Goal: Task Accomplishment & Management: Manage account settings

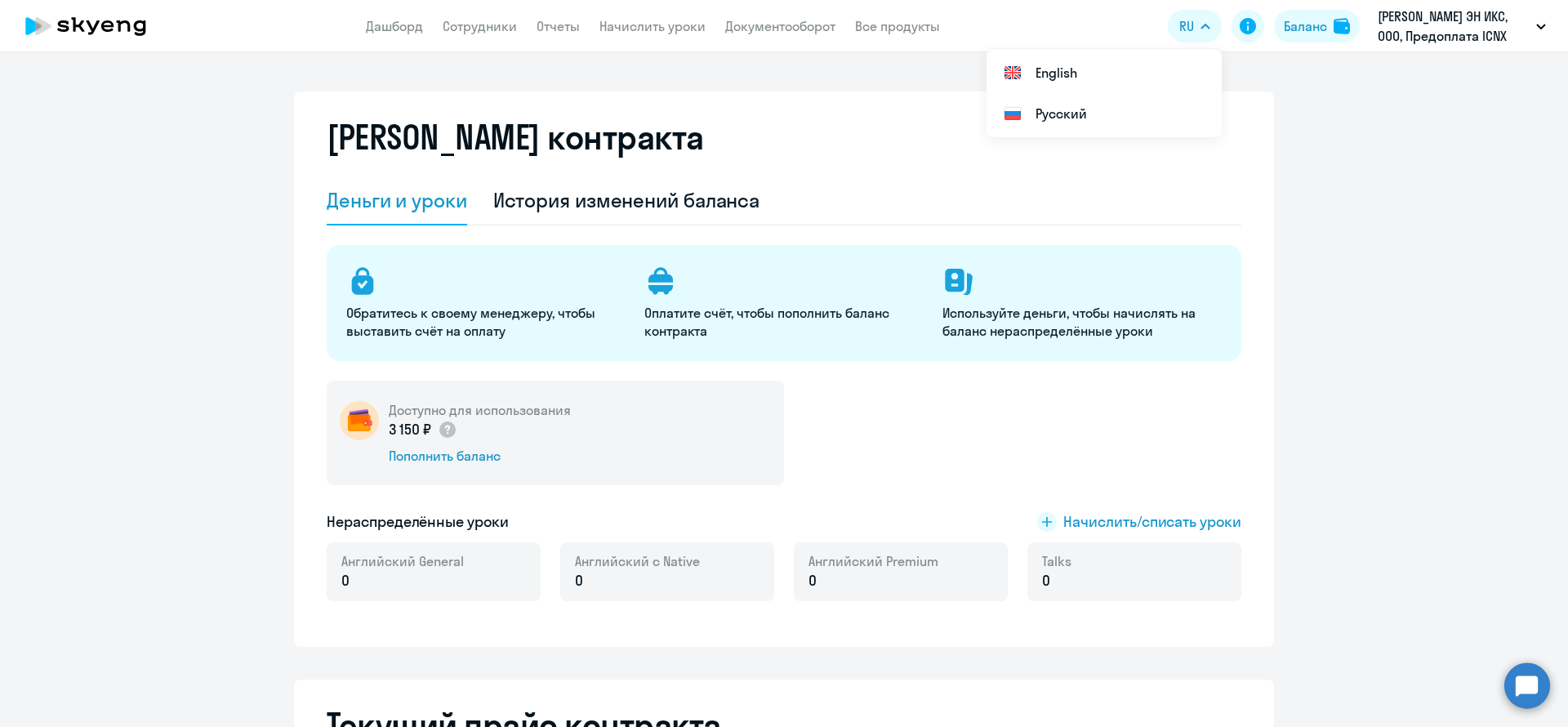
select select "english_adult_not_native_speaker_premium"
click at [395, 36] on app-header "Дашборд Сотрудники Отчеты Начислить уроки Документооборот Все продукты Дашборд …" at bounding box center [784, 26] width 1568 height 53
click at [415, 24] on link "Дашборд" at bounding box center [394, 25] width 57 height 17
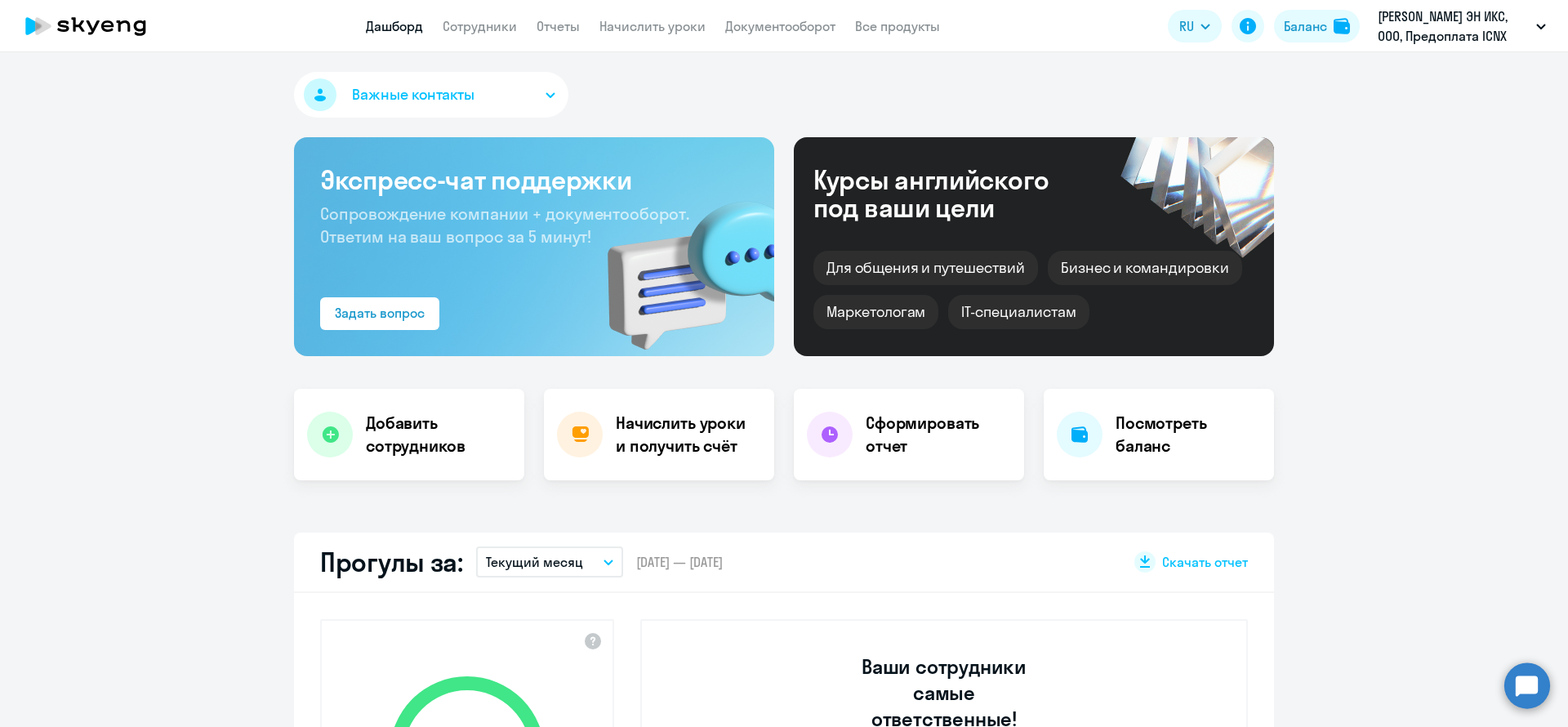
select select "30"
click at [402, 35] on app-menu-item-link "Дашборд" at bounding box center [394, 26] width 57 height 20
select select "30"
click at [410, 23] on link "Дашборд" at bounding box center [394, 25] width 57 height 17
click at [748, 81] on div "Важные контакты" at bounding box center [784, 98] width 980 height 53
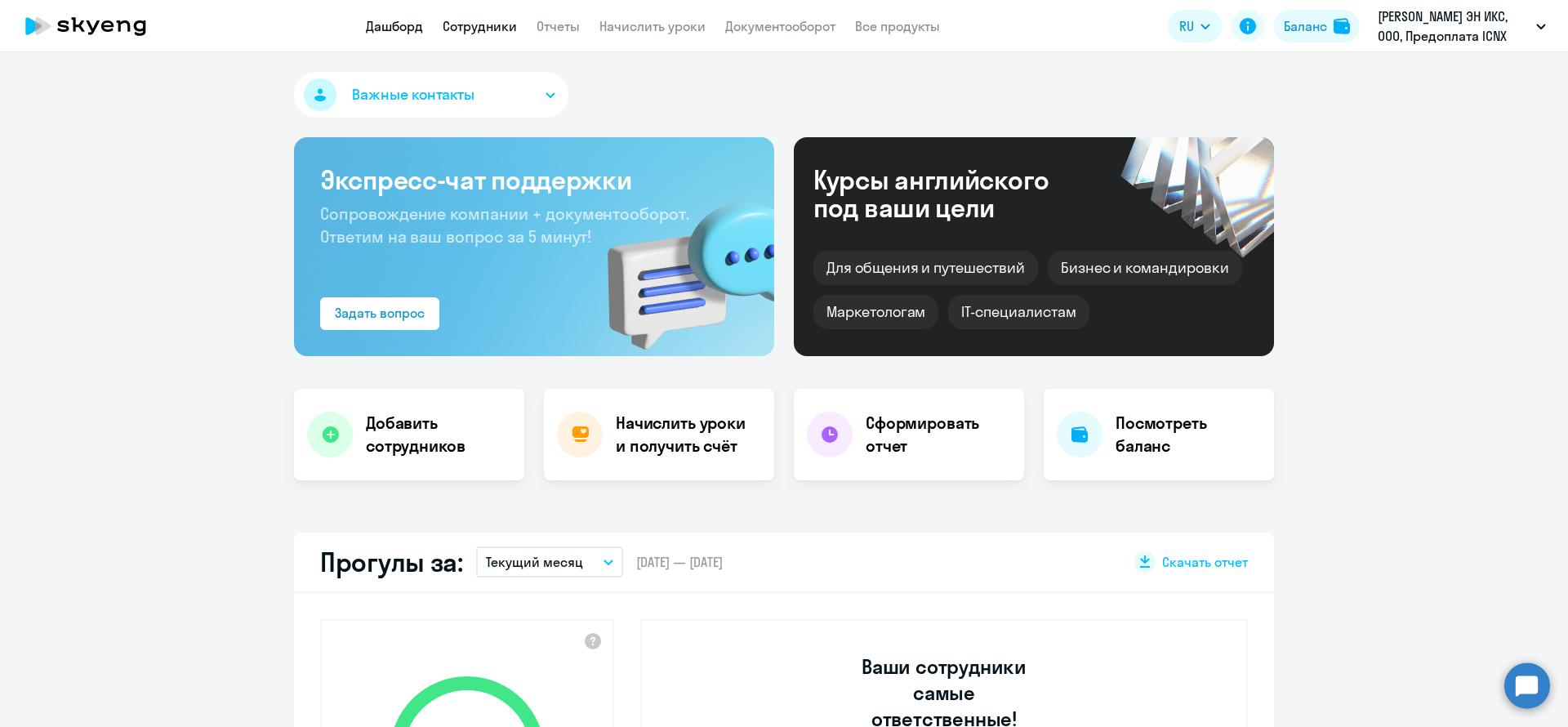
click at [463, 22] on link "Сотрудники" at bounding box center [480, 25] width 74 height 17
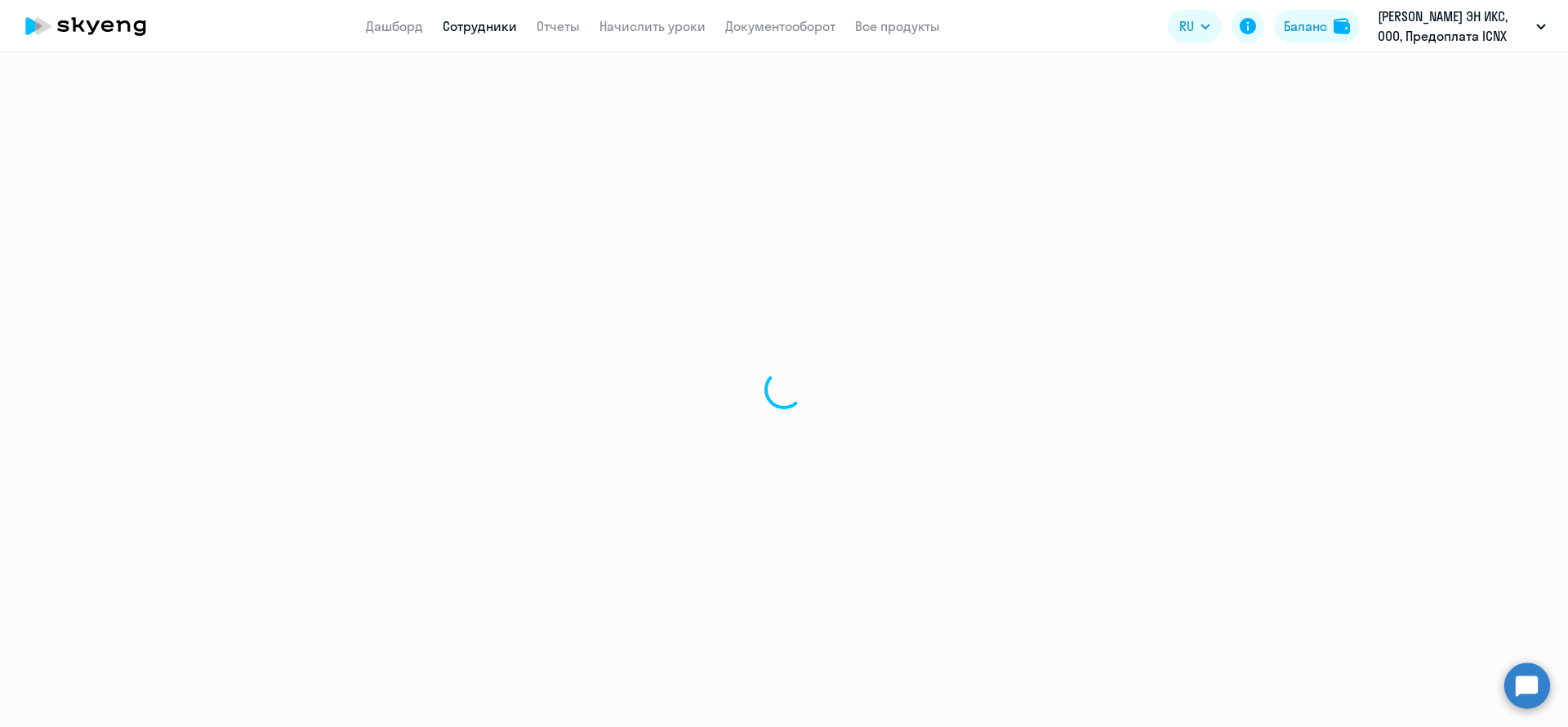
select select "30"
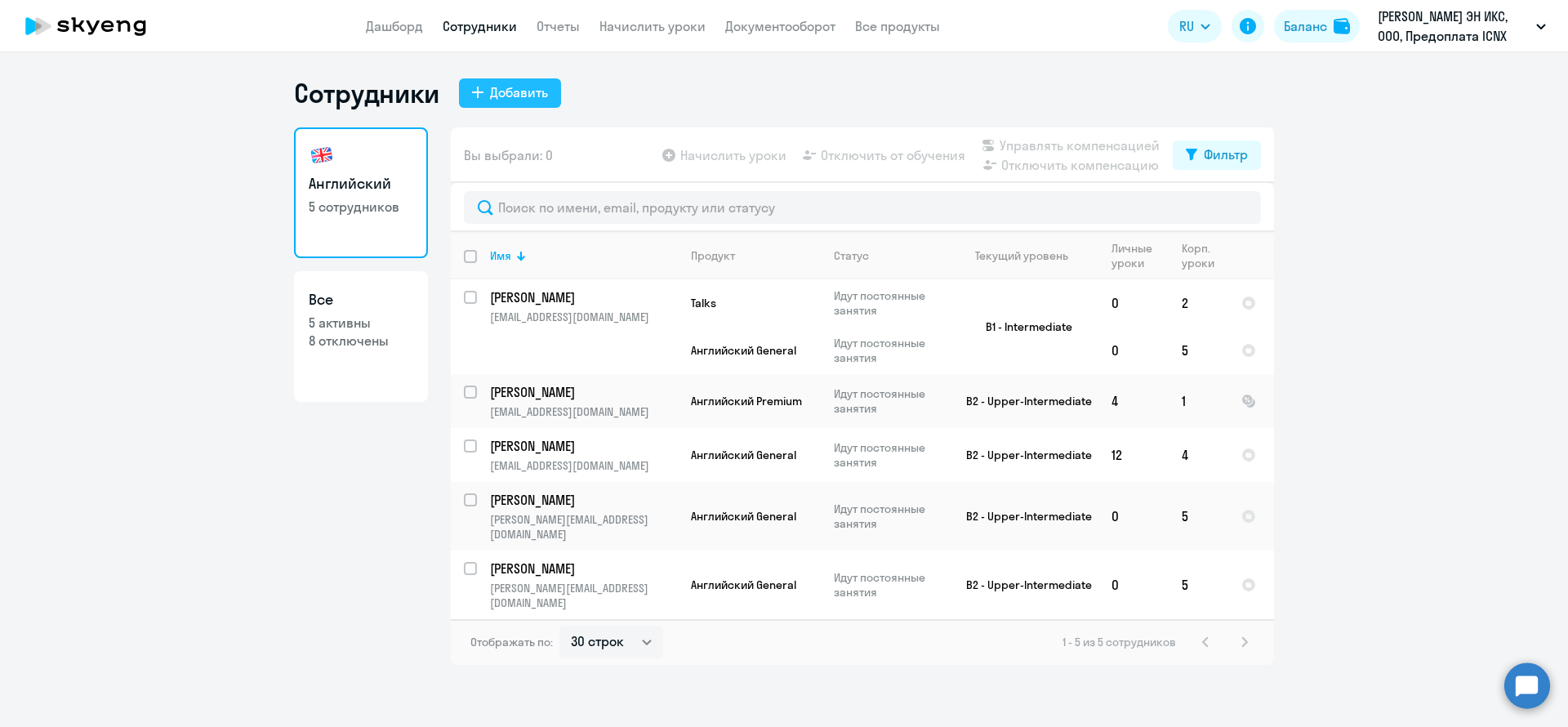
click at [521, 93] on div "Добавить" at bounding box center [519, 92] width 58 height 19
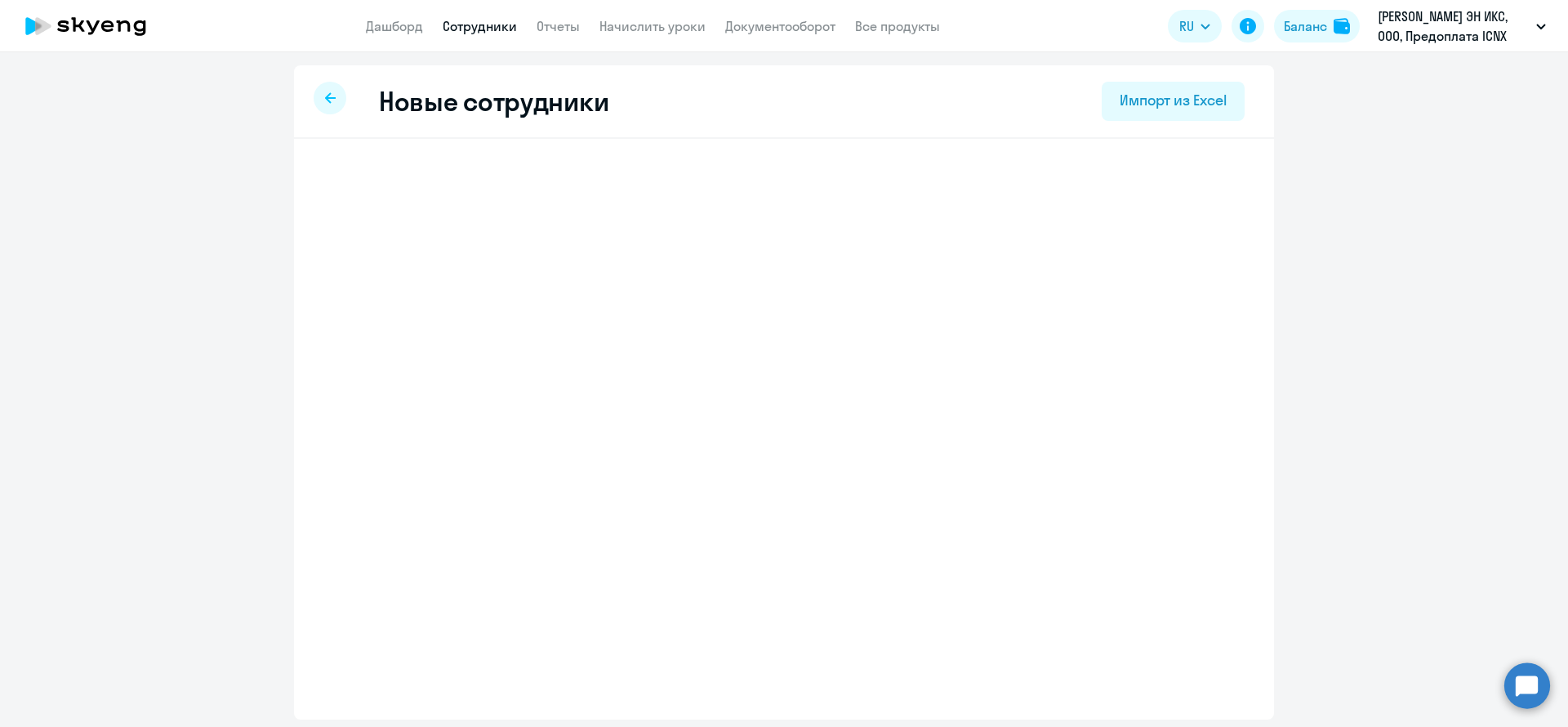
select select "english_adult_not_native_speaker"
select select "3"
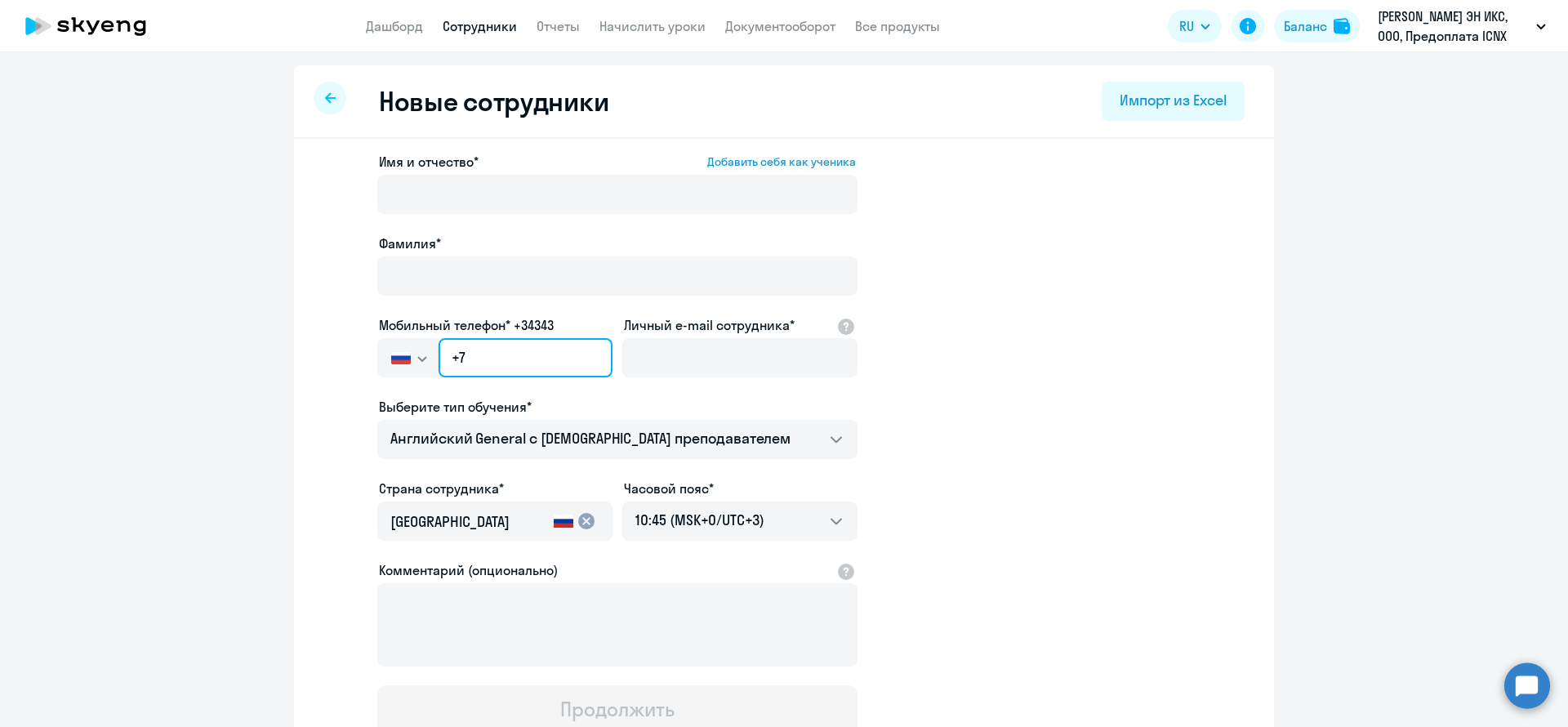
click at [554, 357] on input "+7" at bounding box center [525, 357] width 174 height 39
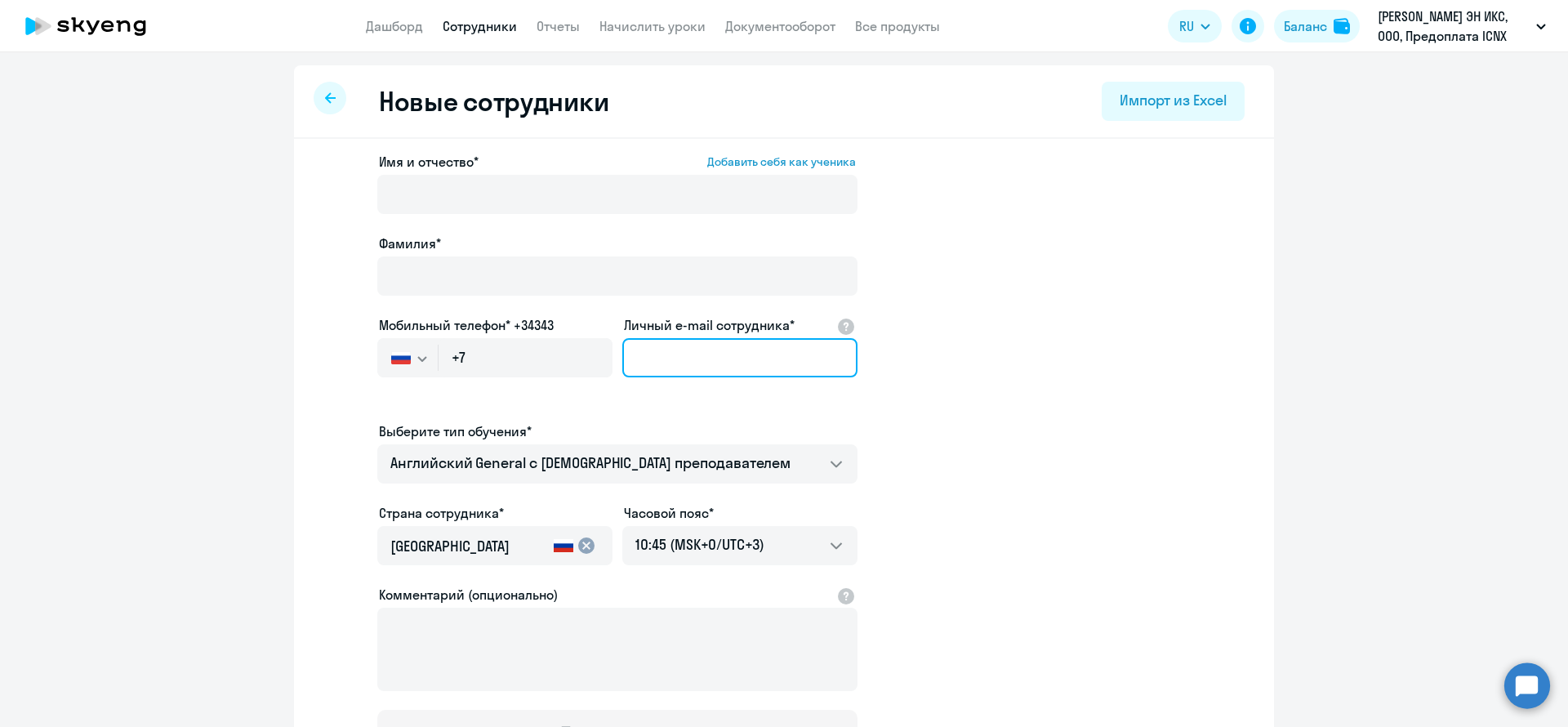
click at [705, 371] on input "Личный e-mail сотрудника*" at bounding box center [740, 357] width 236 height 39
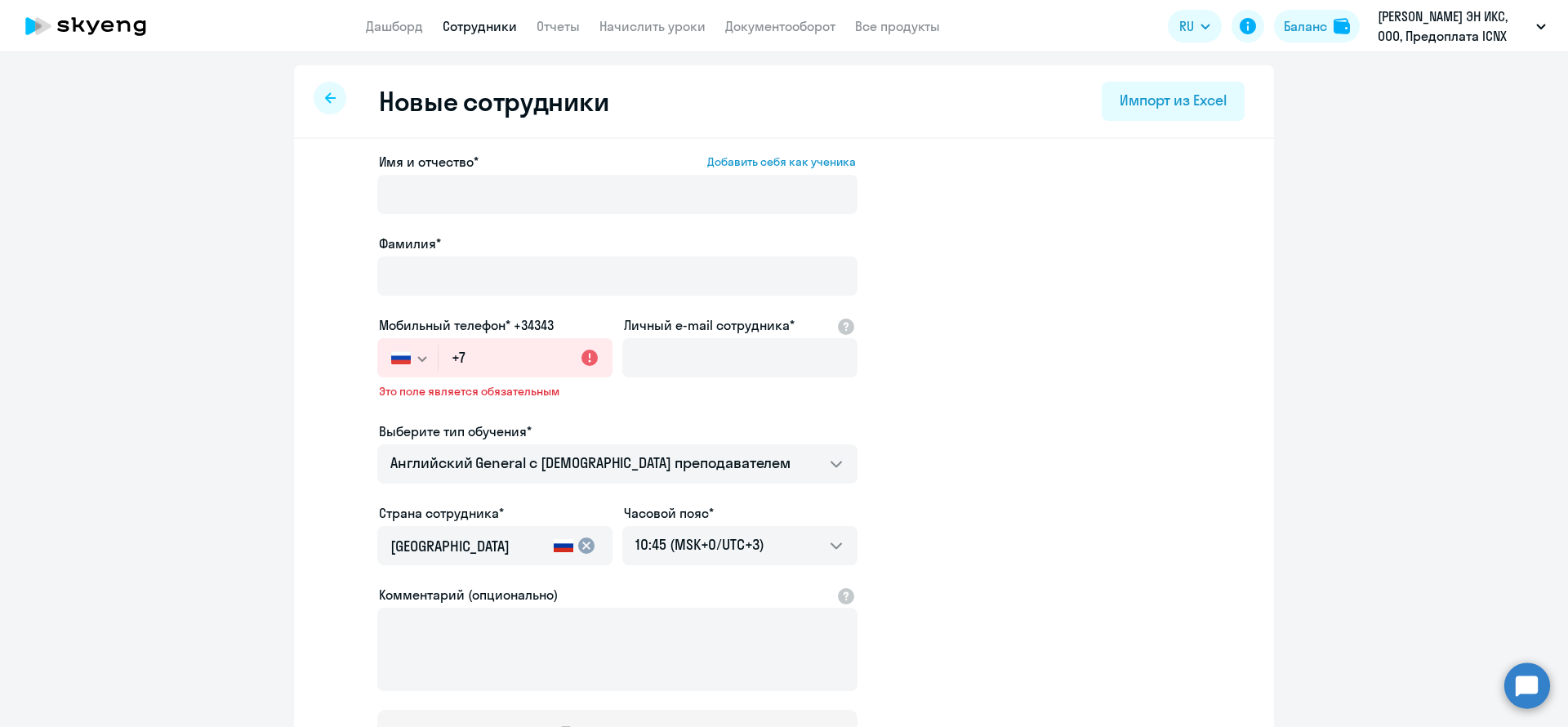
click at [1074, 322] on app-new-student-form "Имя и отчество* Добавить себя как ученика Фамилия* Мобильный телефон* +34343 Ро…" at bounding box center [784, 454] width 928 height 606
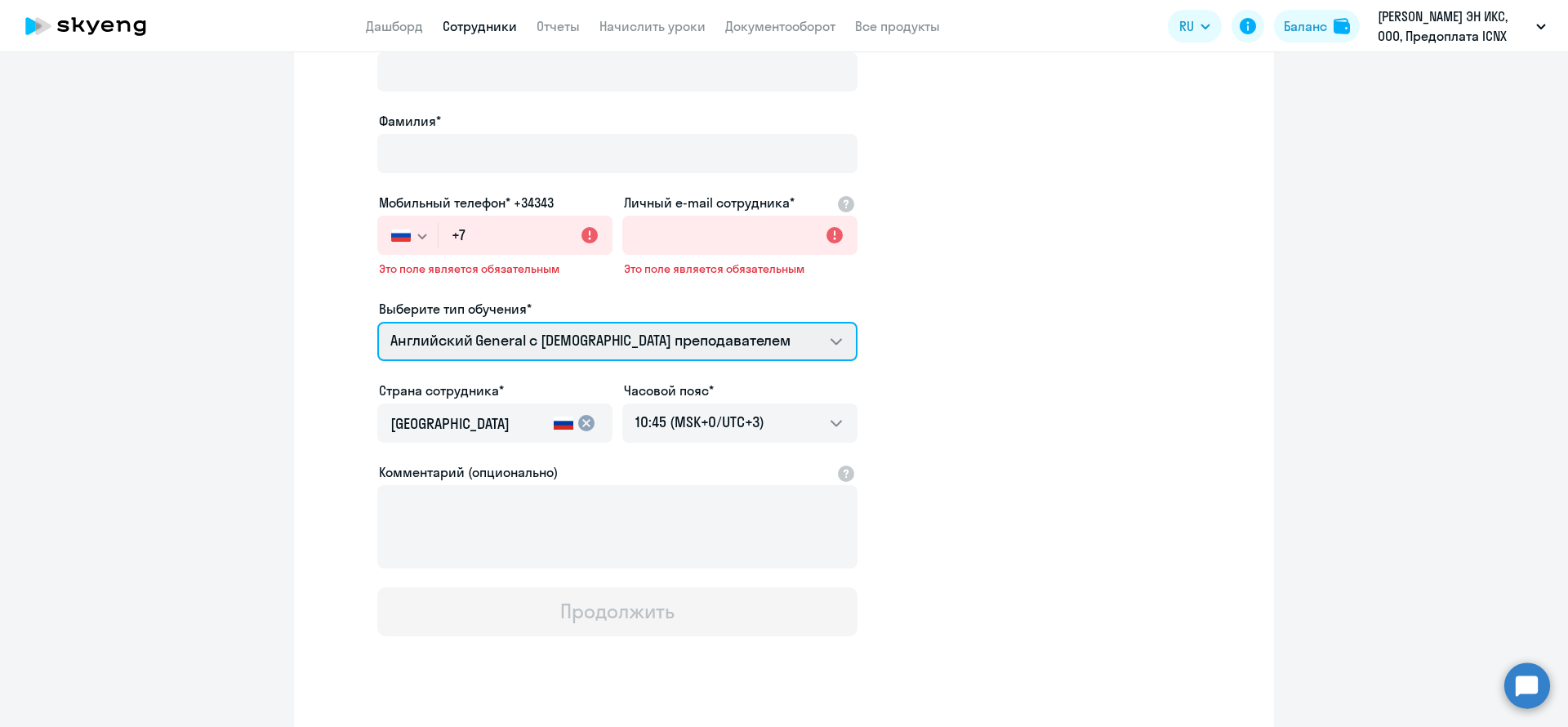
click at [618, 346] on select "Talks 15 минутные разговоры на английском Английский General с русскоговорящим …" at bounding box center [617, 341] width 480 height 39
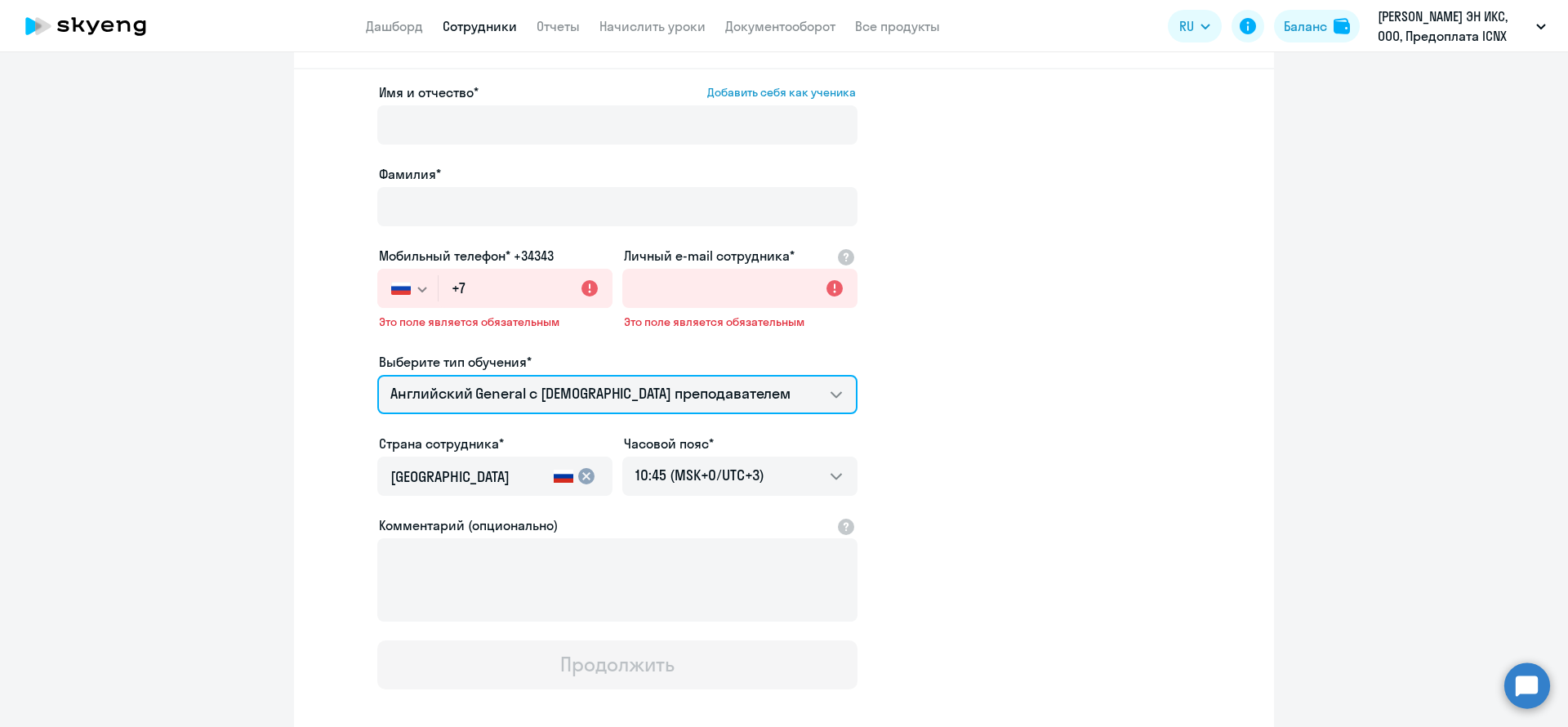
scroll to position [31, 0]
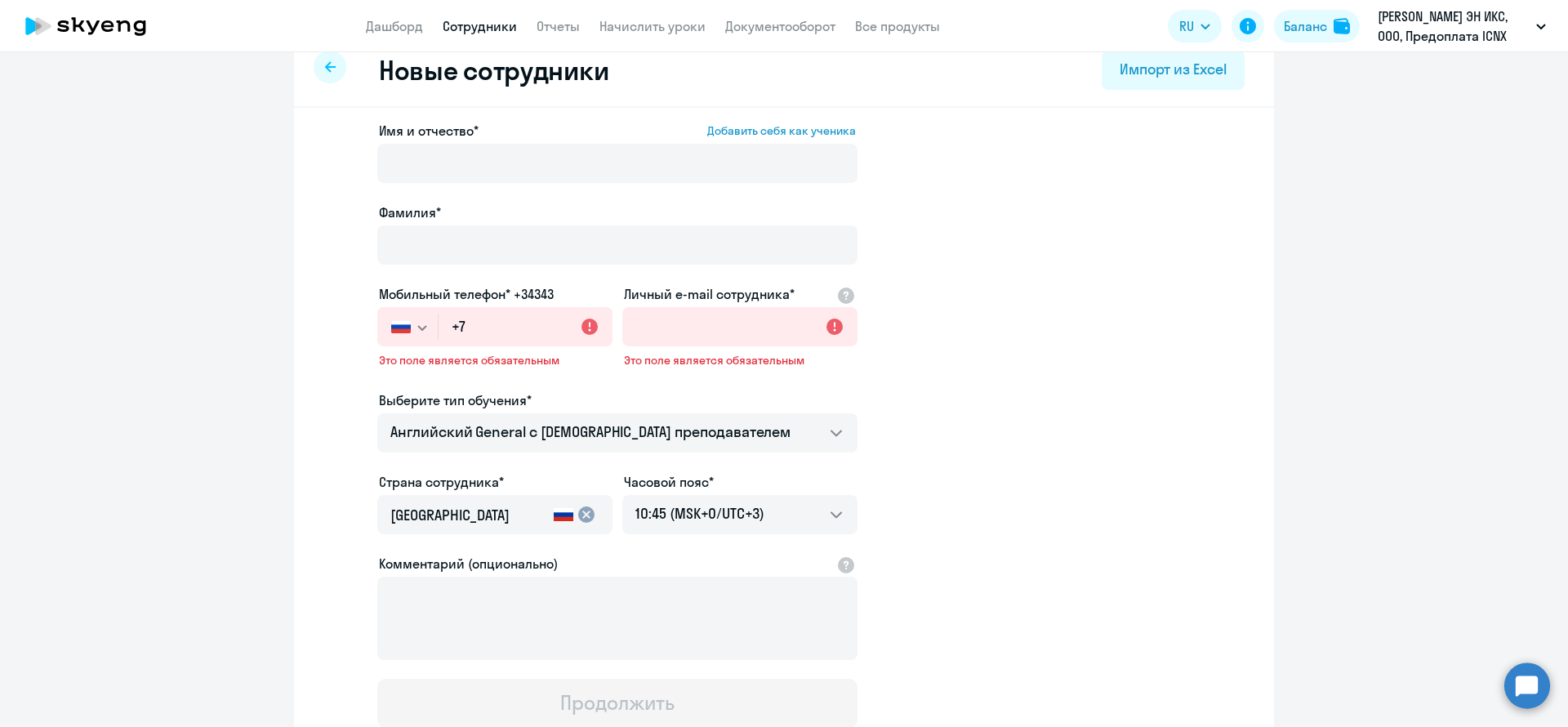
click at [326, 70] on div at bounding box center [330, 67] width 33 height 33
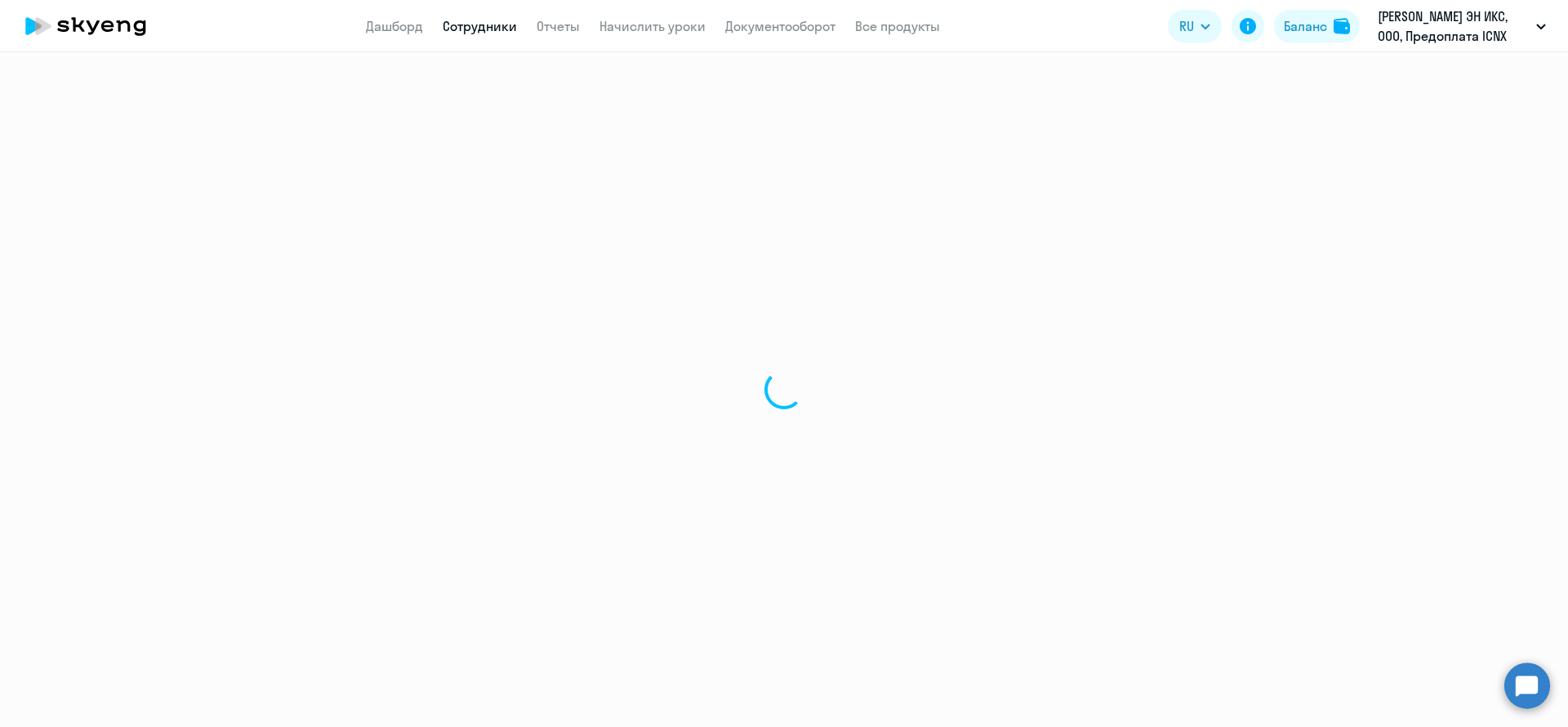
select select "30"
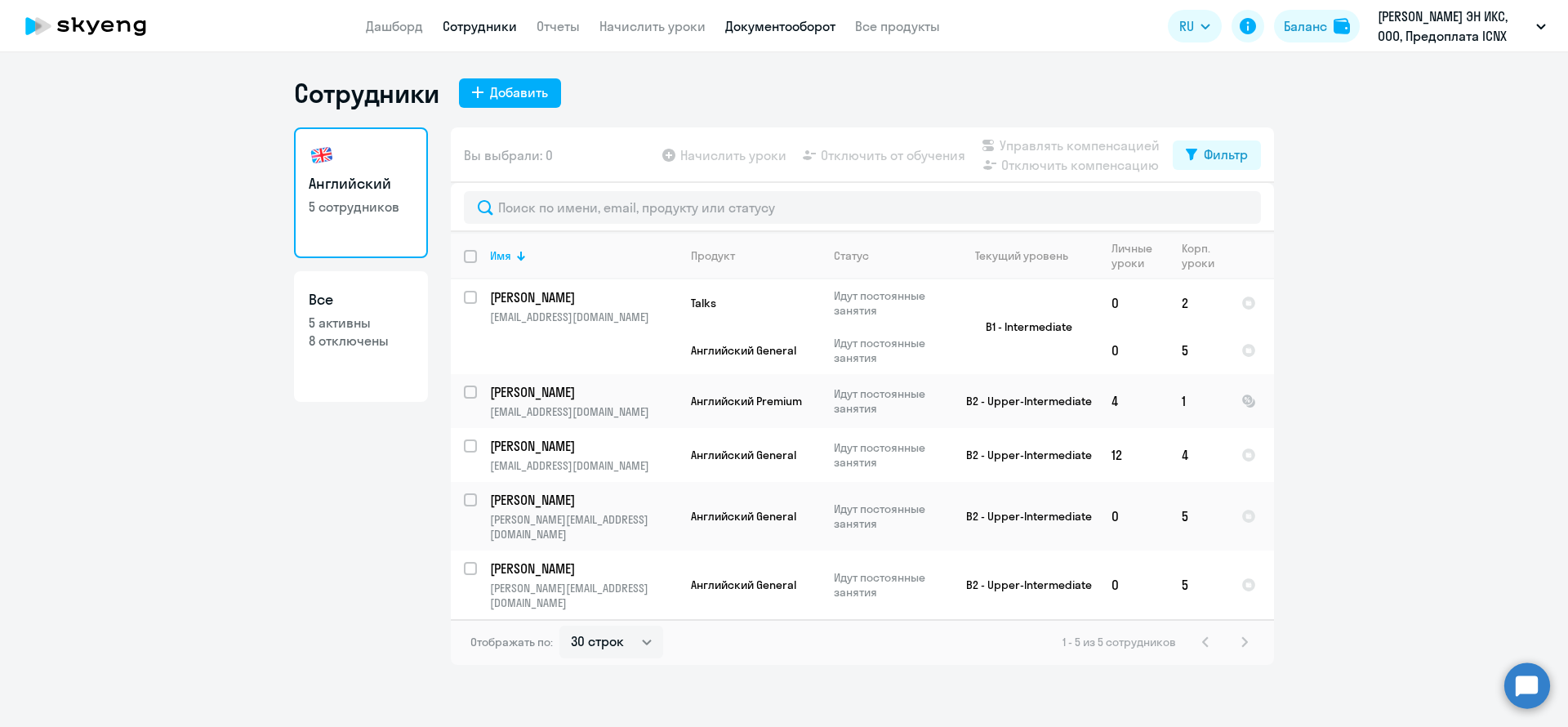
click at [791, 25] on link "Документооборот" at bounding box center [780, 25] width 110 height 17
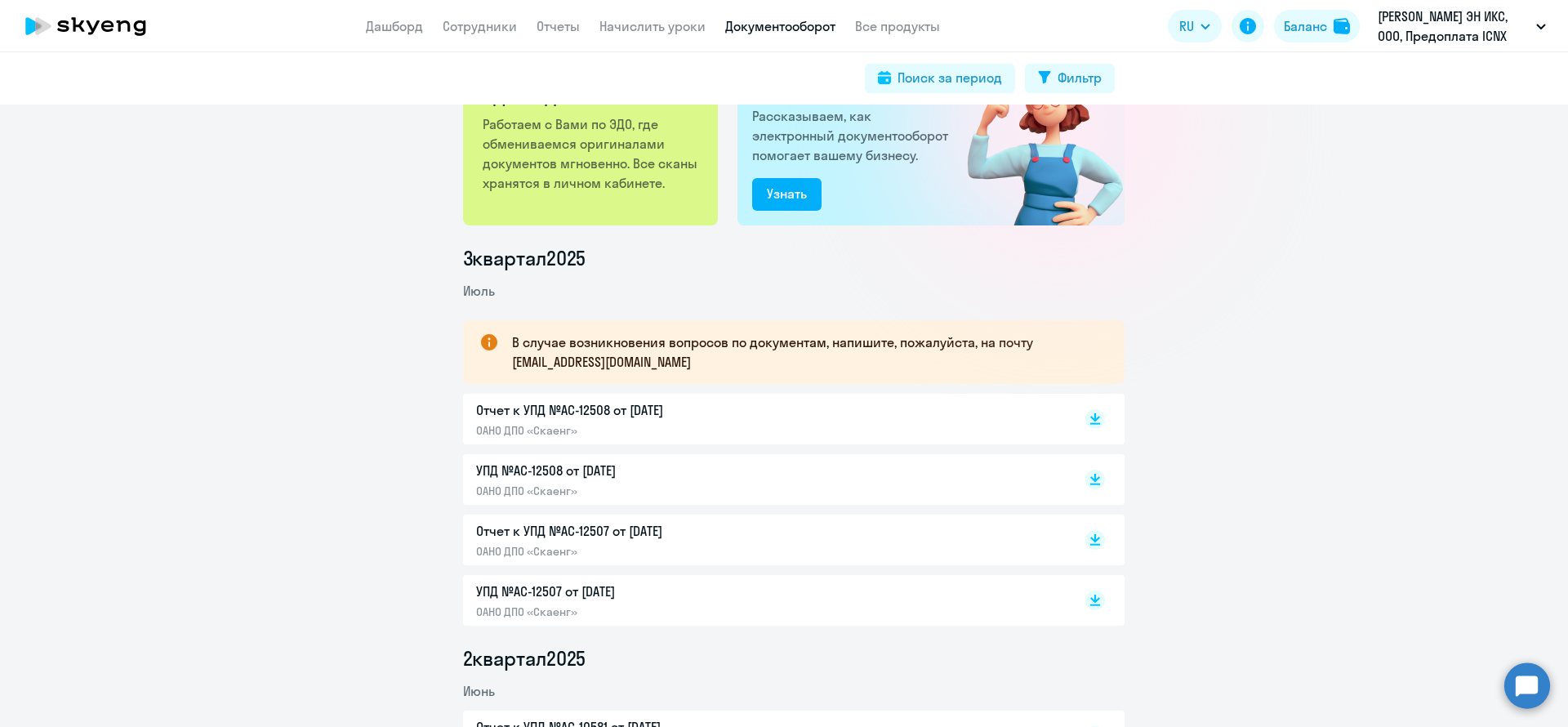
scroll to position [123, 0]
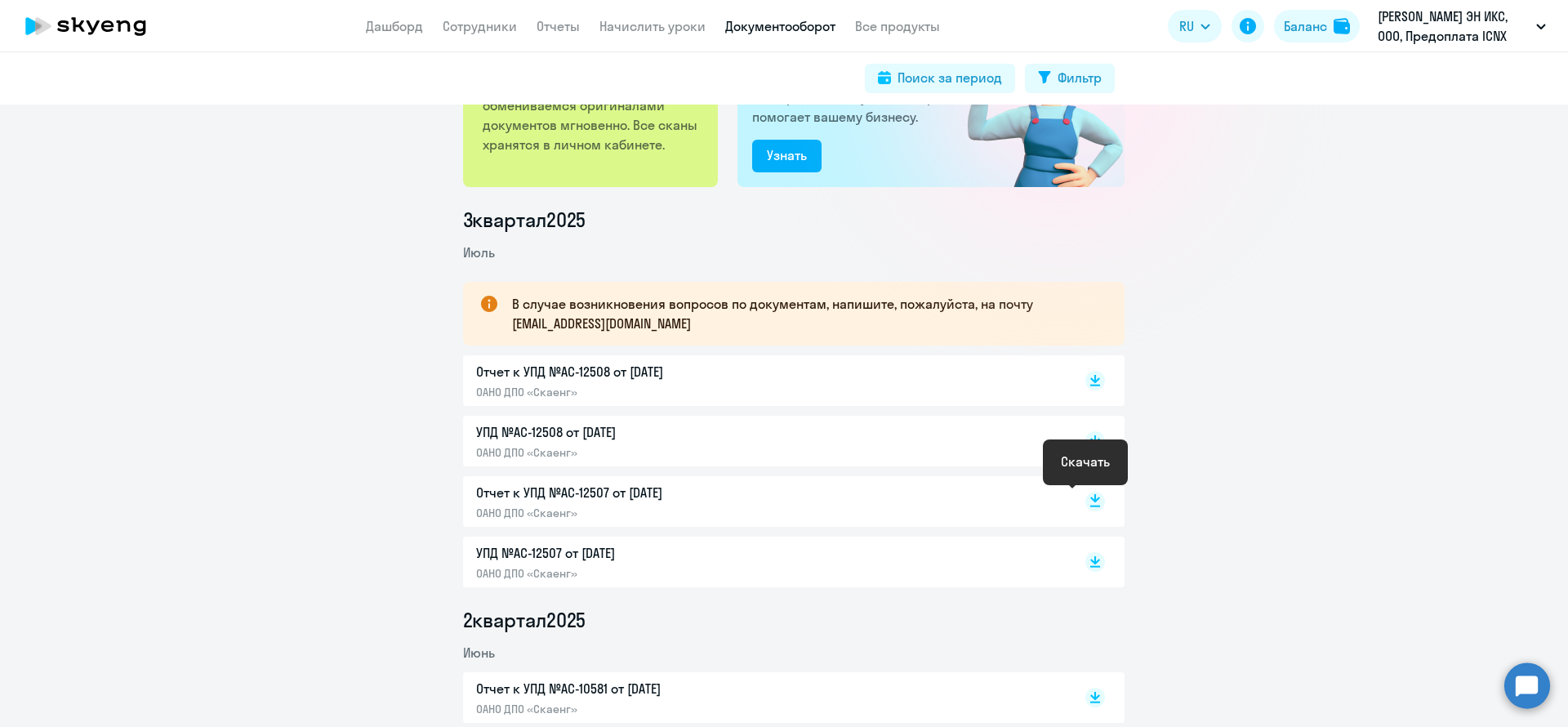
click at [1091, 499] on rect at bounding box center [1095, 501] width 19 height 19
click at [673, 27] on link "Начислить уроки" at bounding box center [652, 25] width 106 height 17
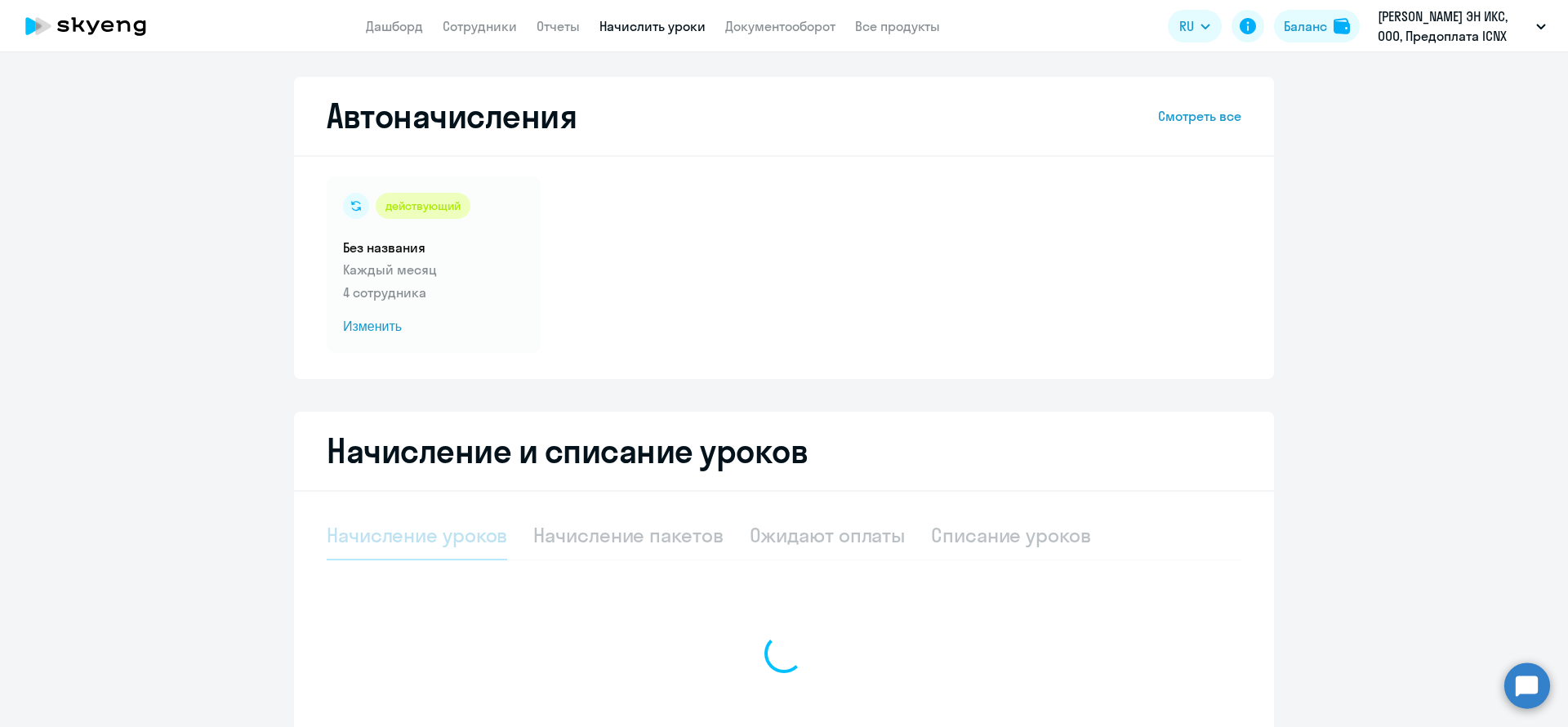
select select "10"
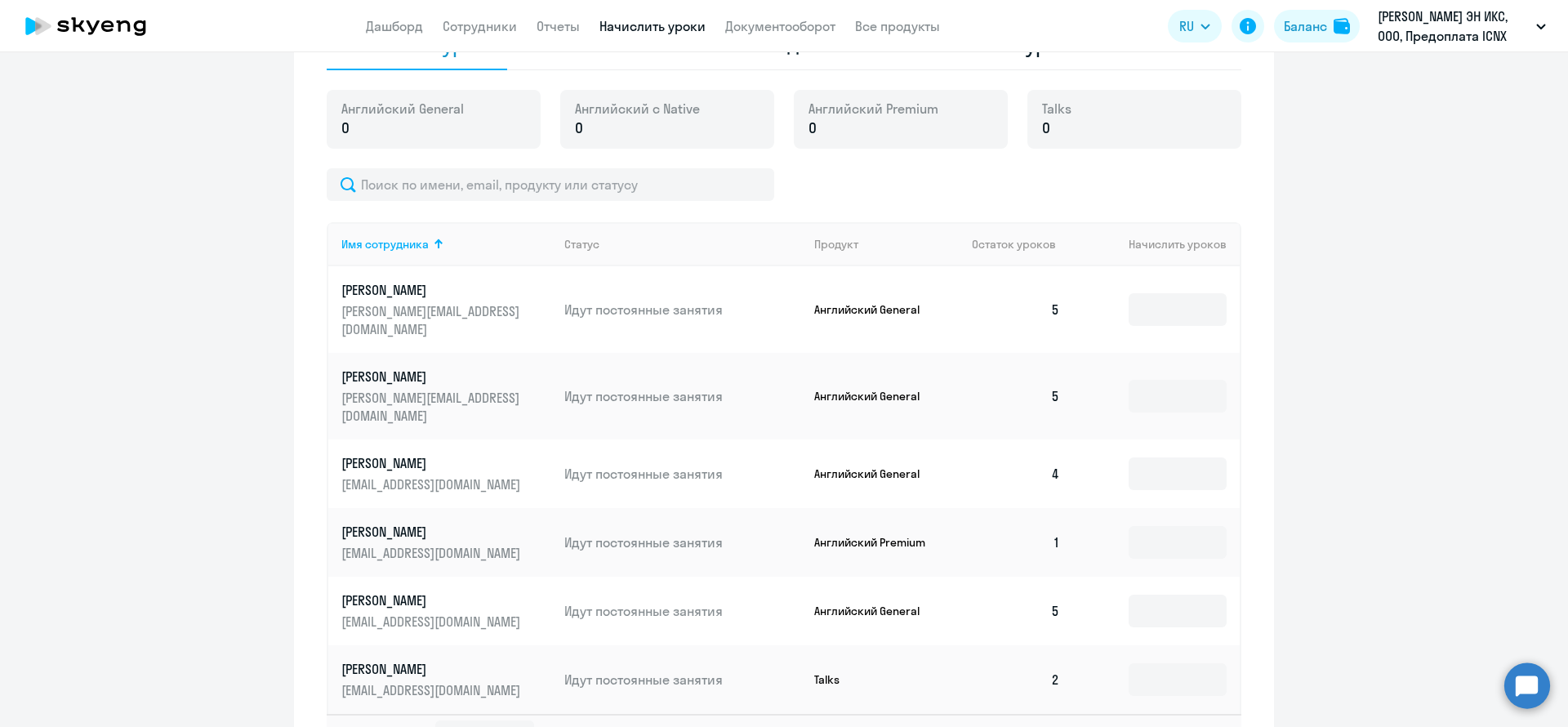
scroll to position [578, 0]
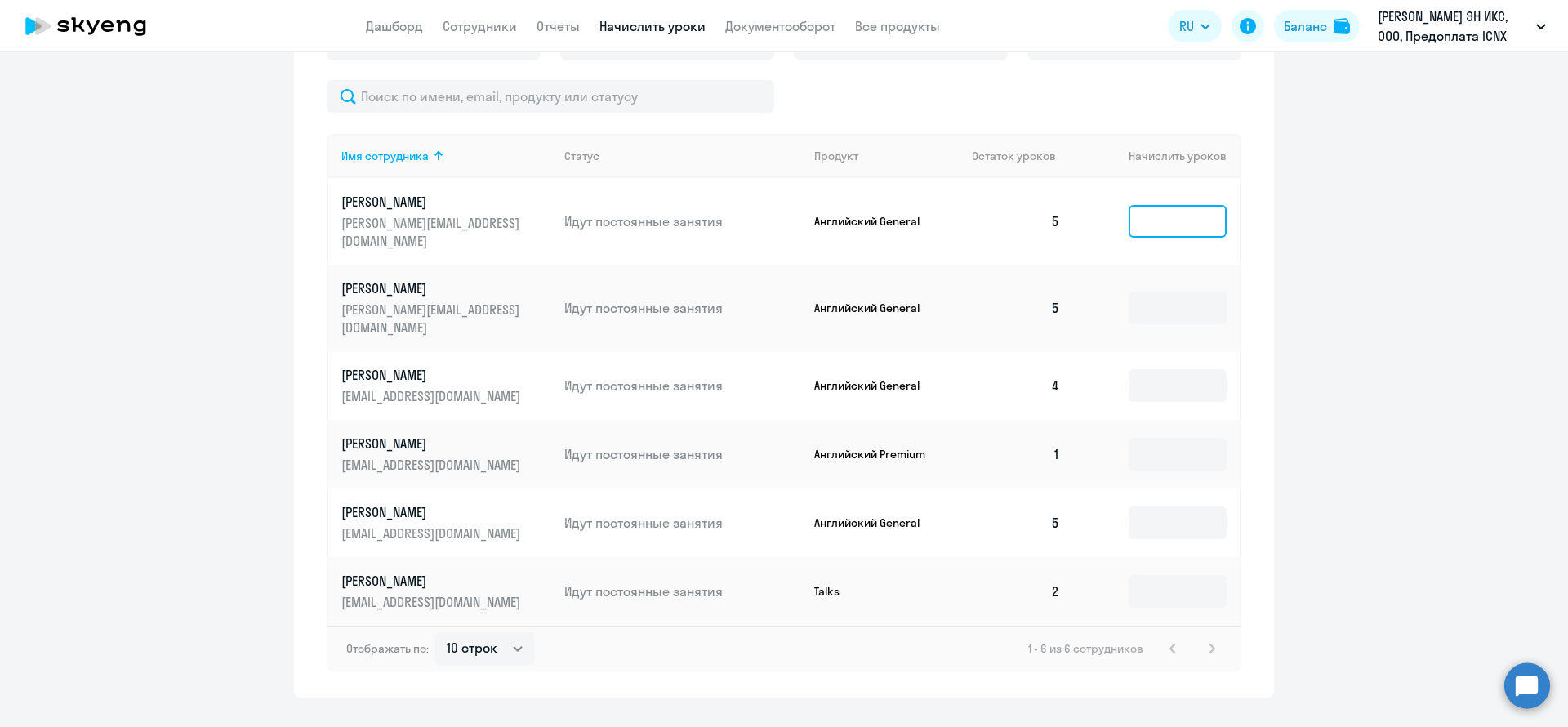
click at [1157, 210] on input at bounding box center [1177, 222] width 98 height 33
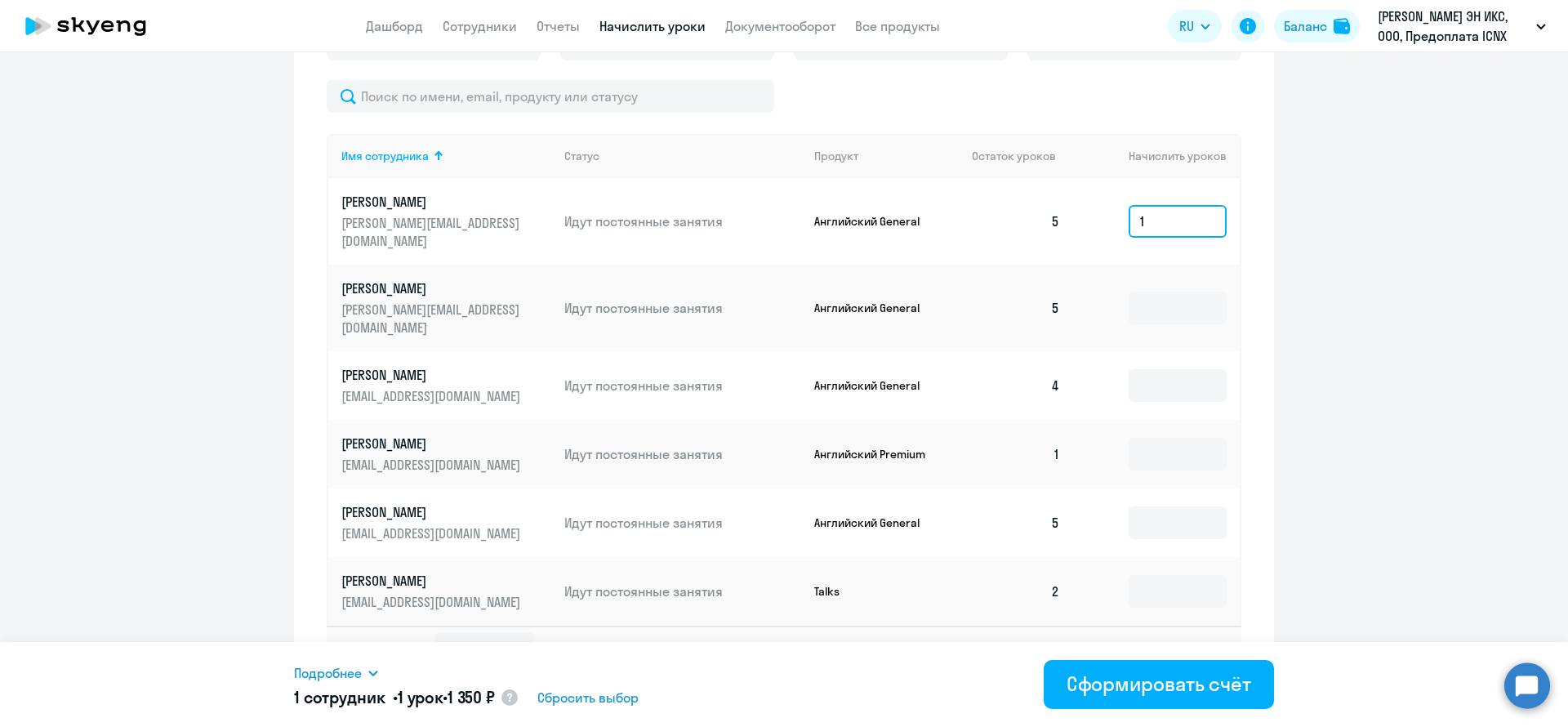
drag, startPoint x: 1157, startPoint y: 210, endPoint x: 1082, endPoint y: 215, distance: 75.2
click at [1082, 215] on td "1" at bounding box center [1155, 221] width 166 height 87
type input "2"
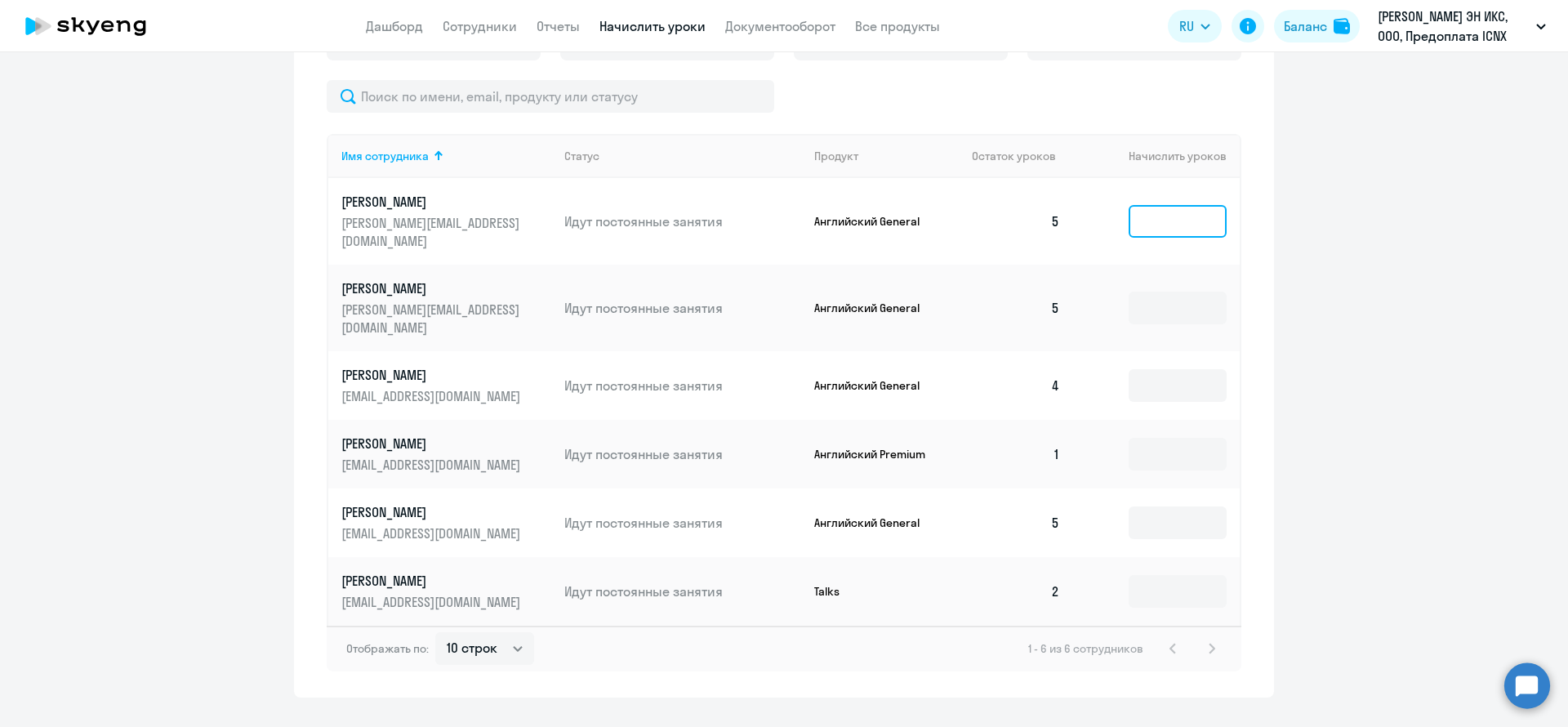
click at [1128, 211] on input at bounding box center [1177, 222] width 98 height 33
type input "1"
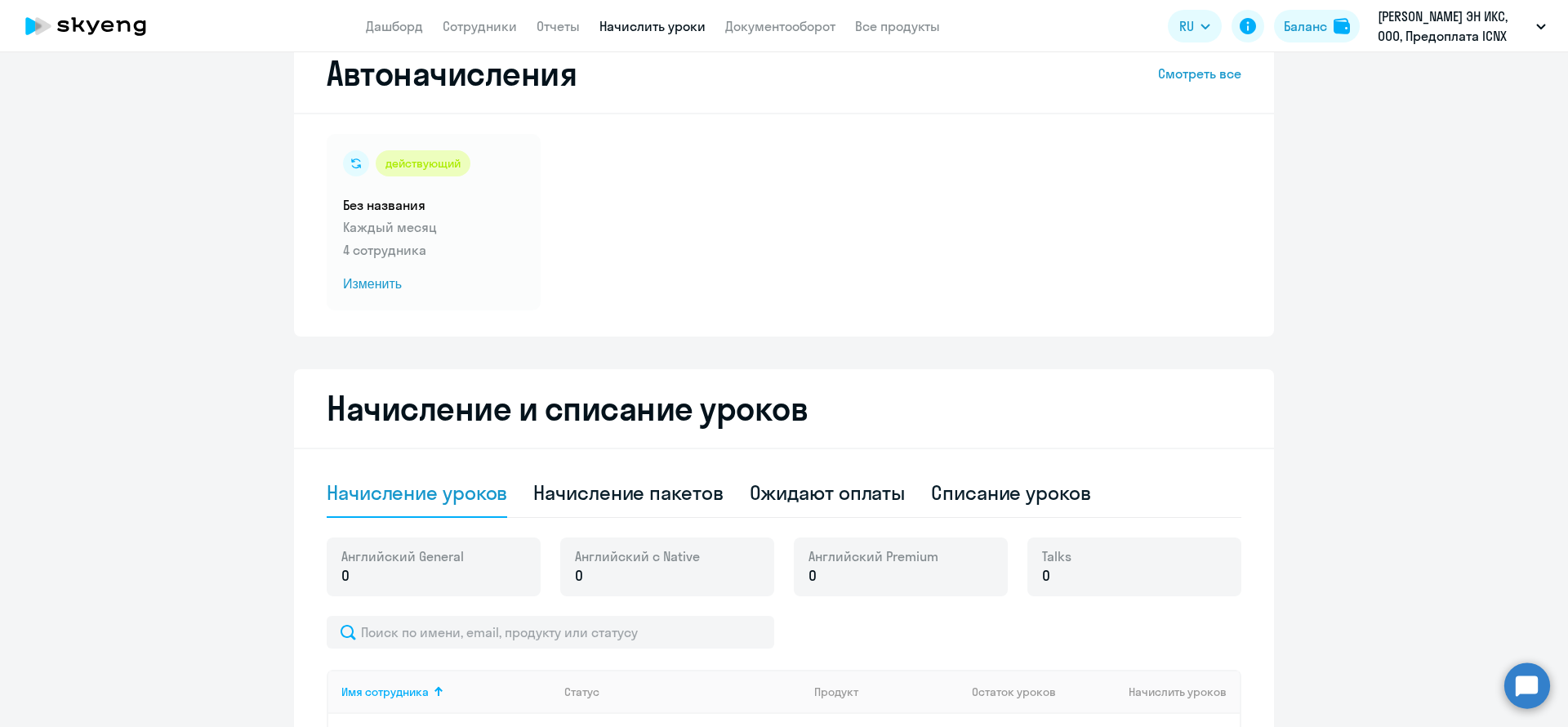
scroll to position [0, 0]
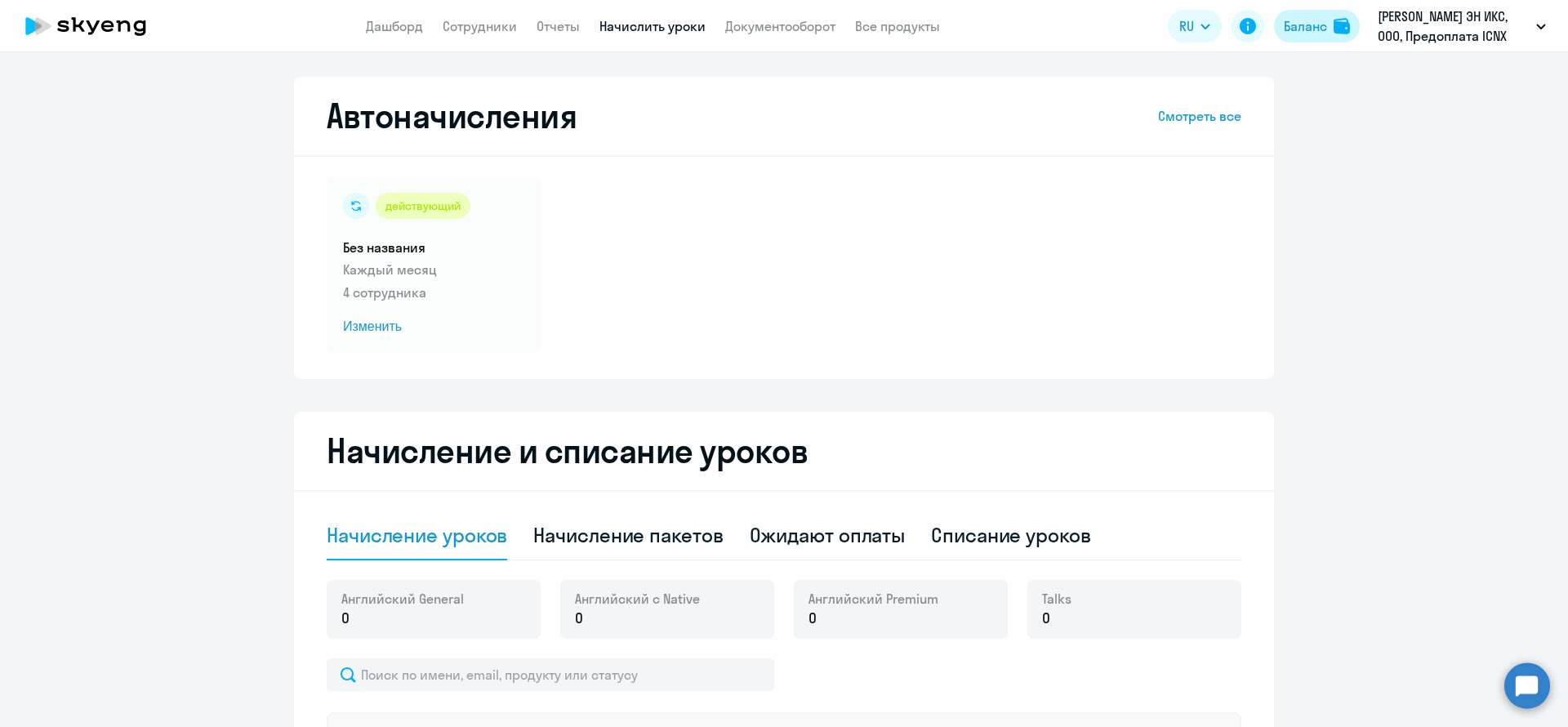
click at [1307, 29] on div "Баланс" at bounding box center [1305, 26] width 43 height 19
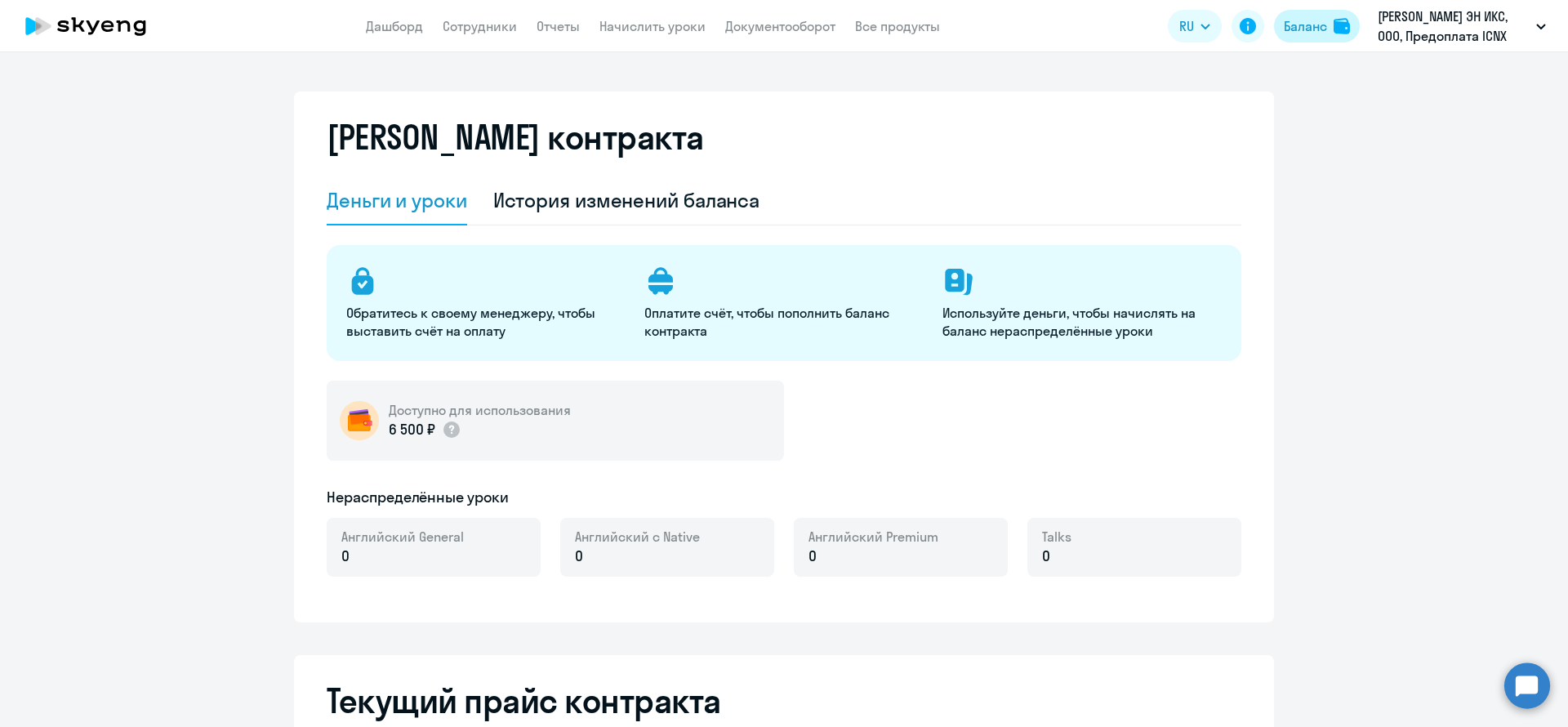
select select "english_adult_not_native_speaker"
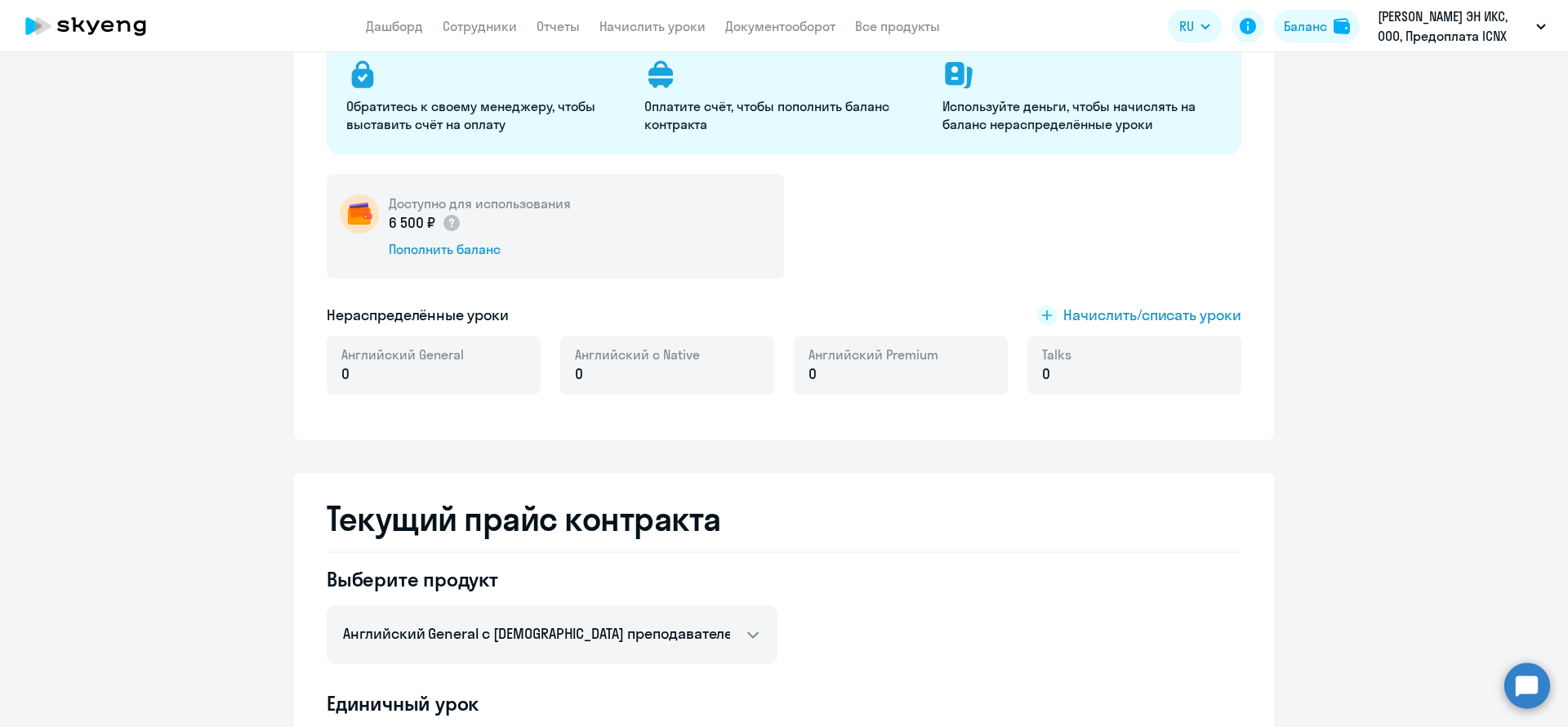
scroll to position [245, 0]
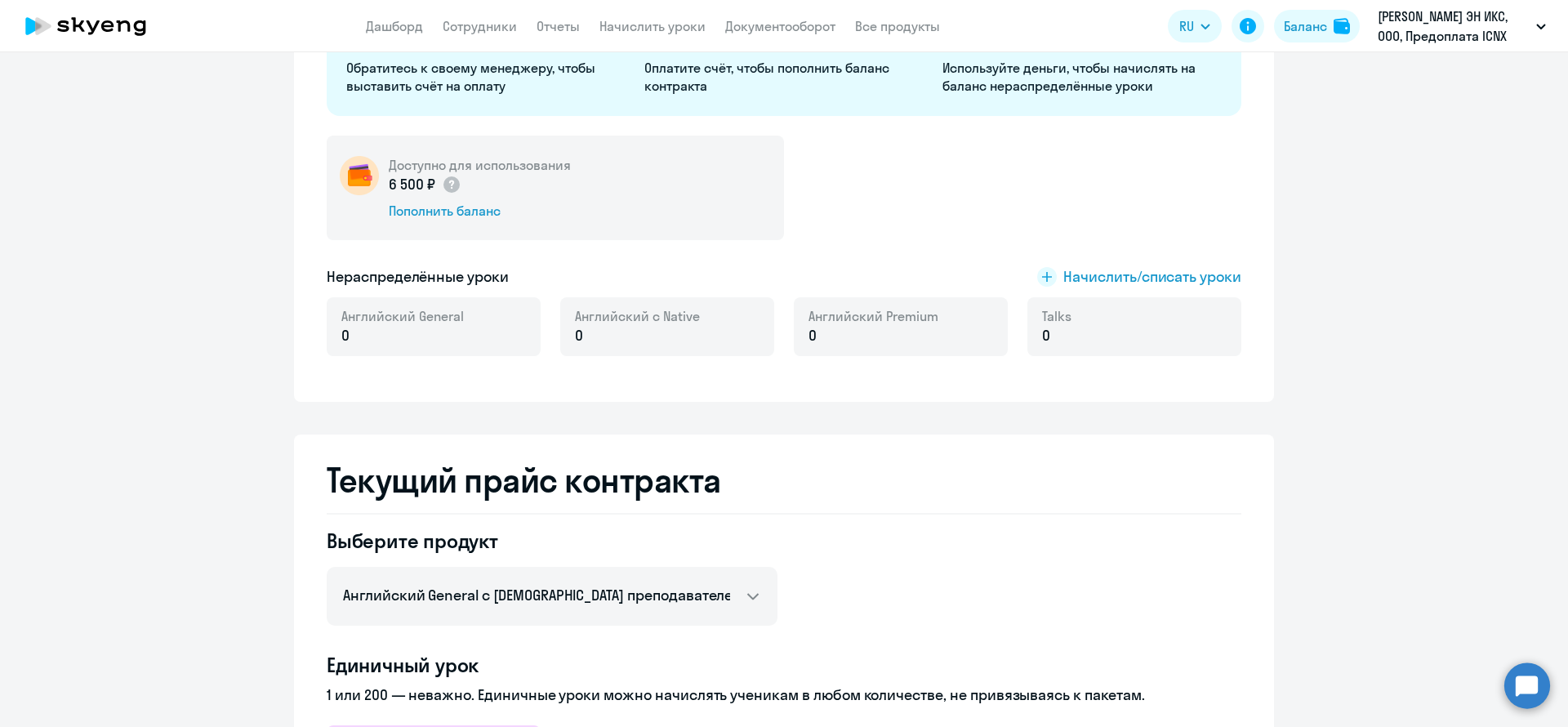
drag, startPoint x: 378, startPoint y: 188, endPoint x: 428, endPoint y: 184, distance: 50.2
click at [428, 184] on div "Доступно для использования 6 500 ₽ Пополнить баланс" at bounding box center [556, 187] width 457 height 104
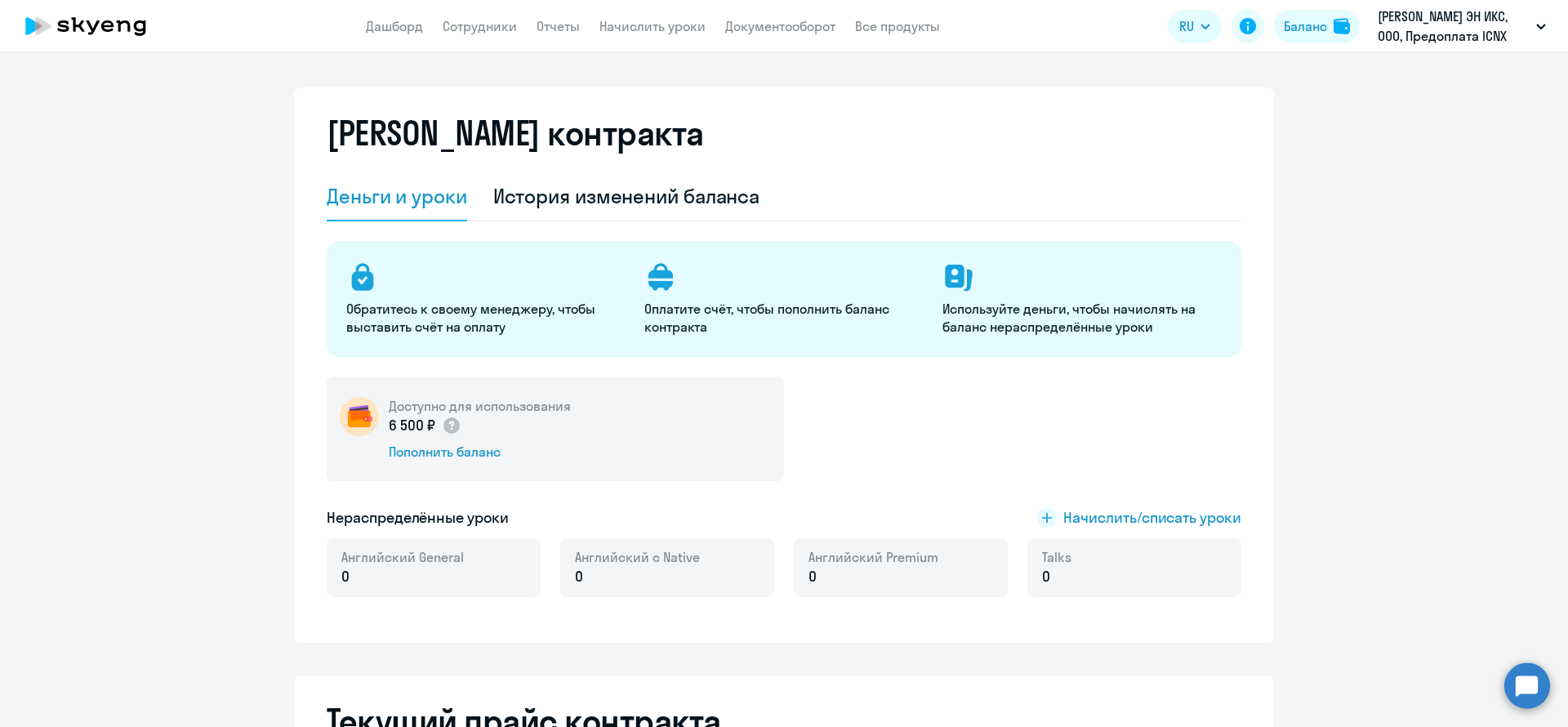
scroll to position [0, 0]
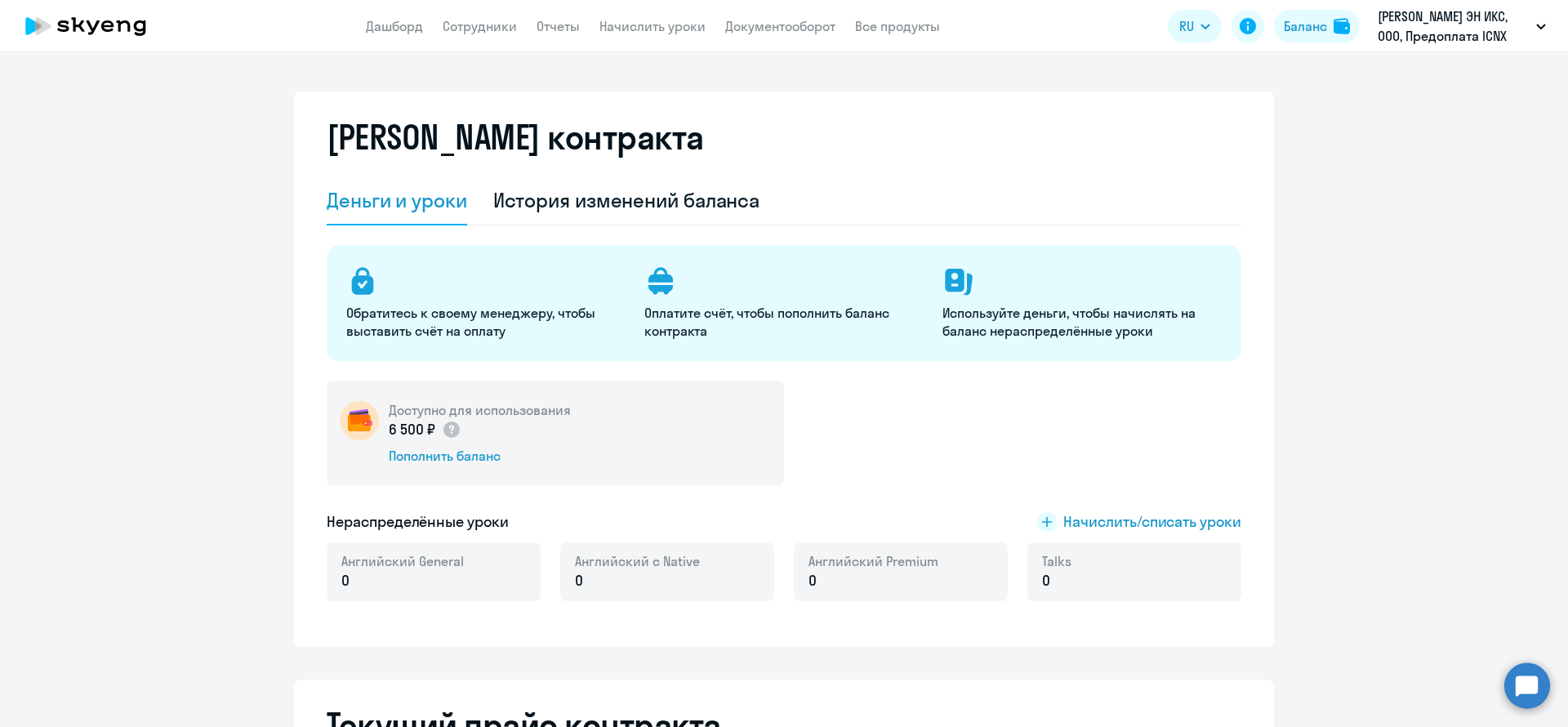
click at [1522, 683] on circle at bounding box center [1526, 684] width 46 height 46
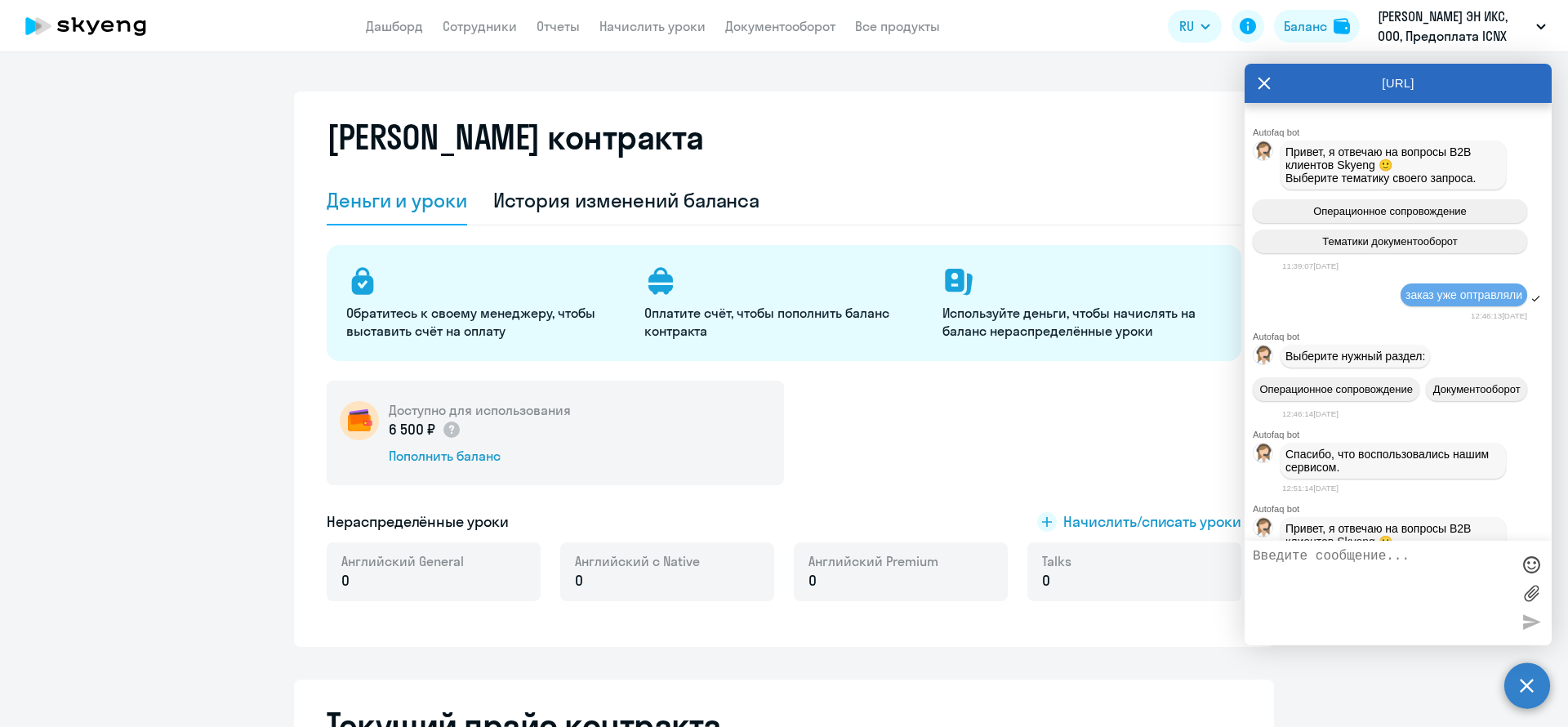
scroll to position [153, 0]
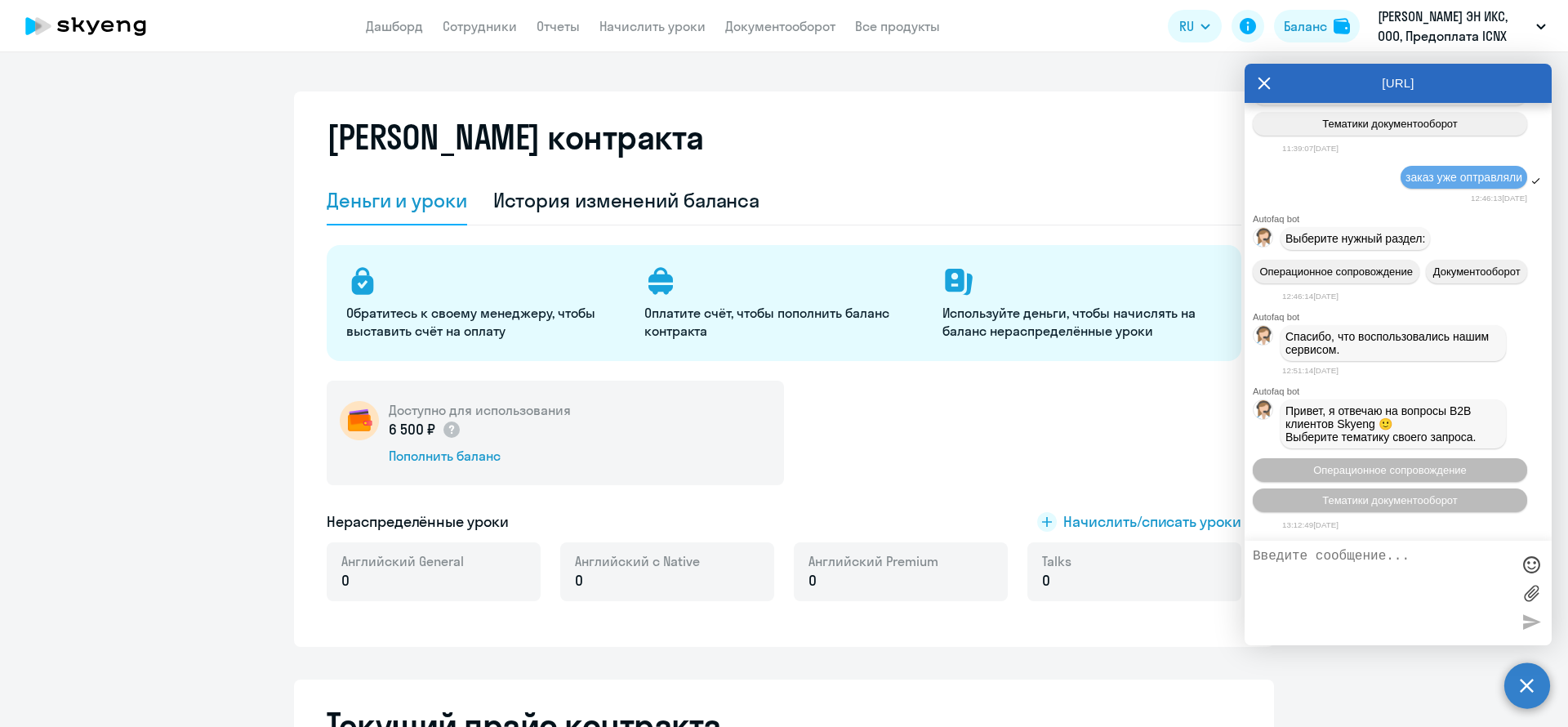
click at [1534, 678] on circle at bounding box center [1526, 684] width 46 height 46
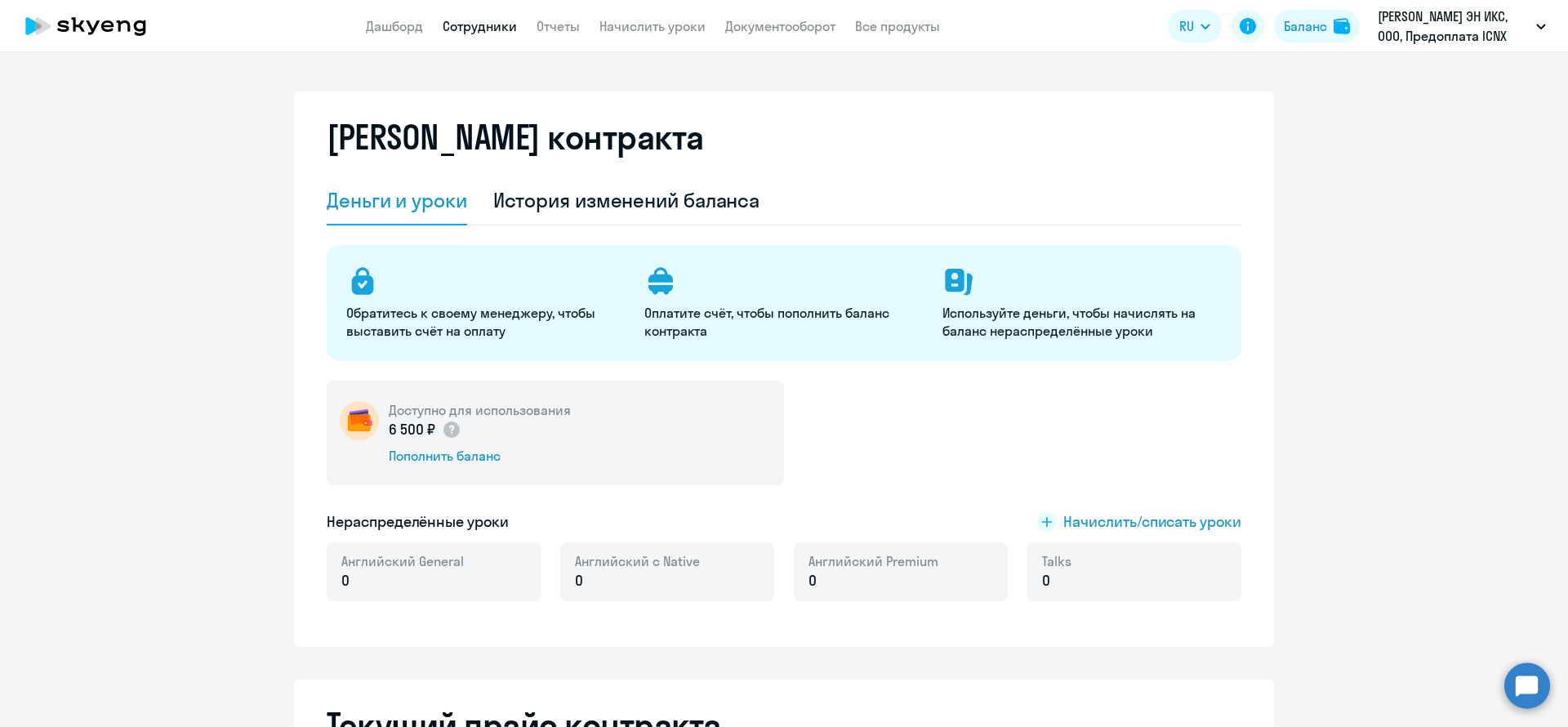
click at [481, 24] on link "Сотрудники" at bounding box center [480, 25] width 74 height 17
select select "30"
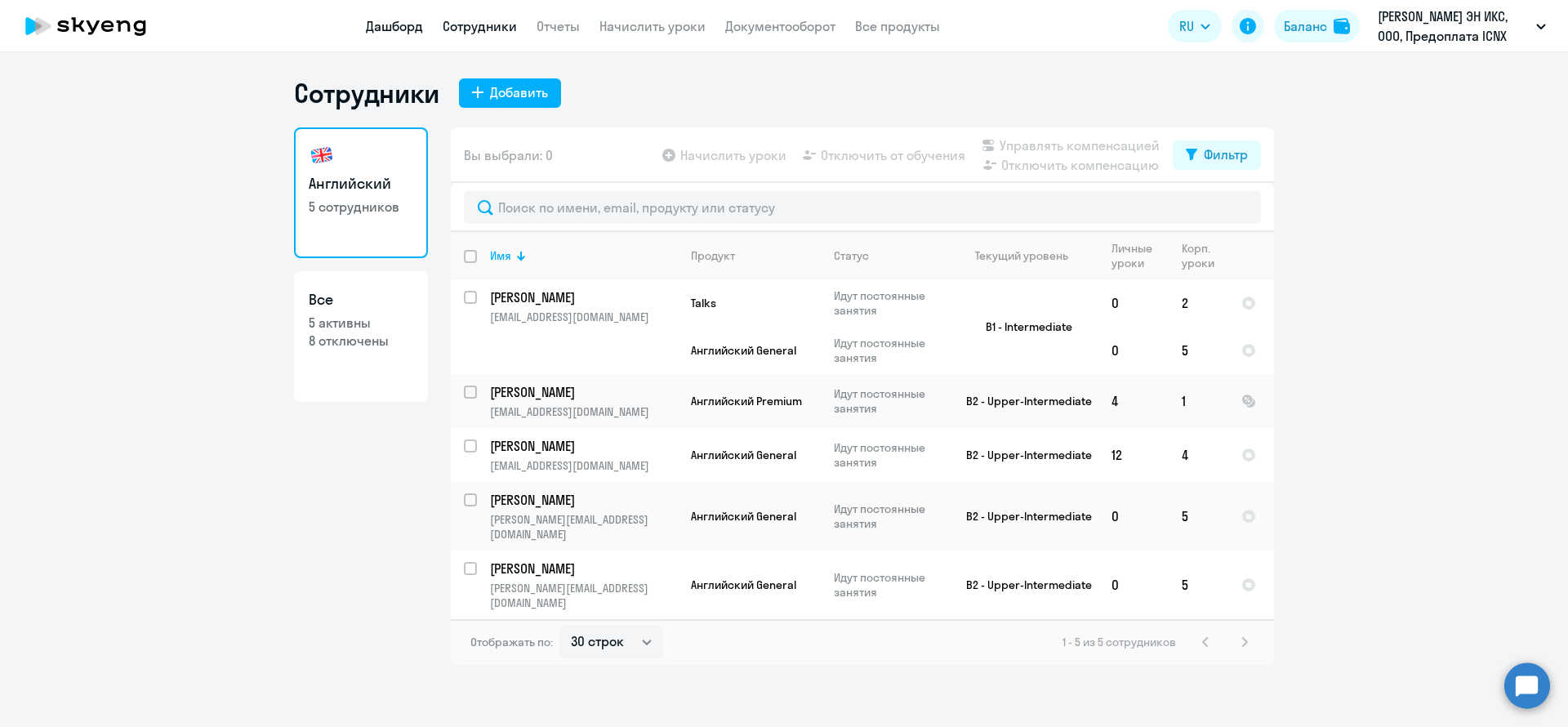
click at [379, 22] on link "Дашборд" at bounding box center [394, 25] width 57 height 17
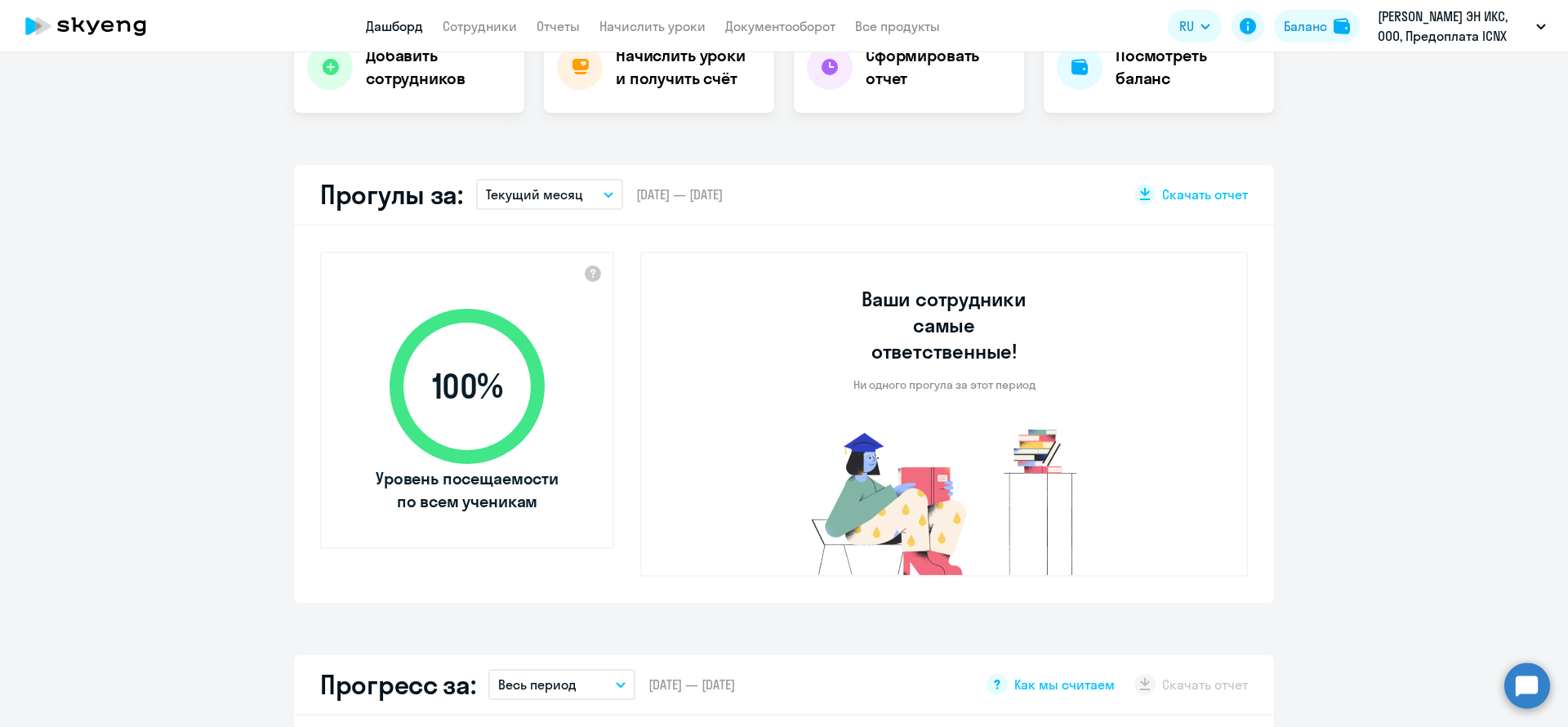
select select "30"
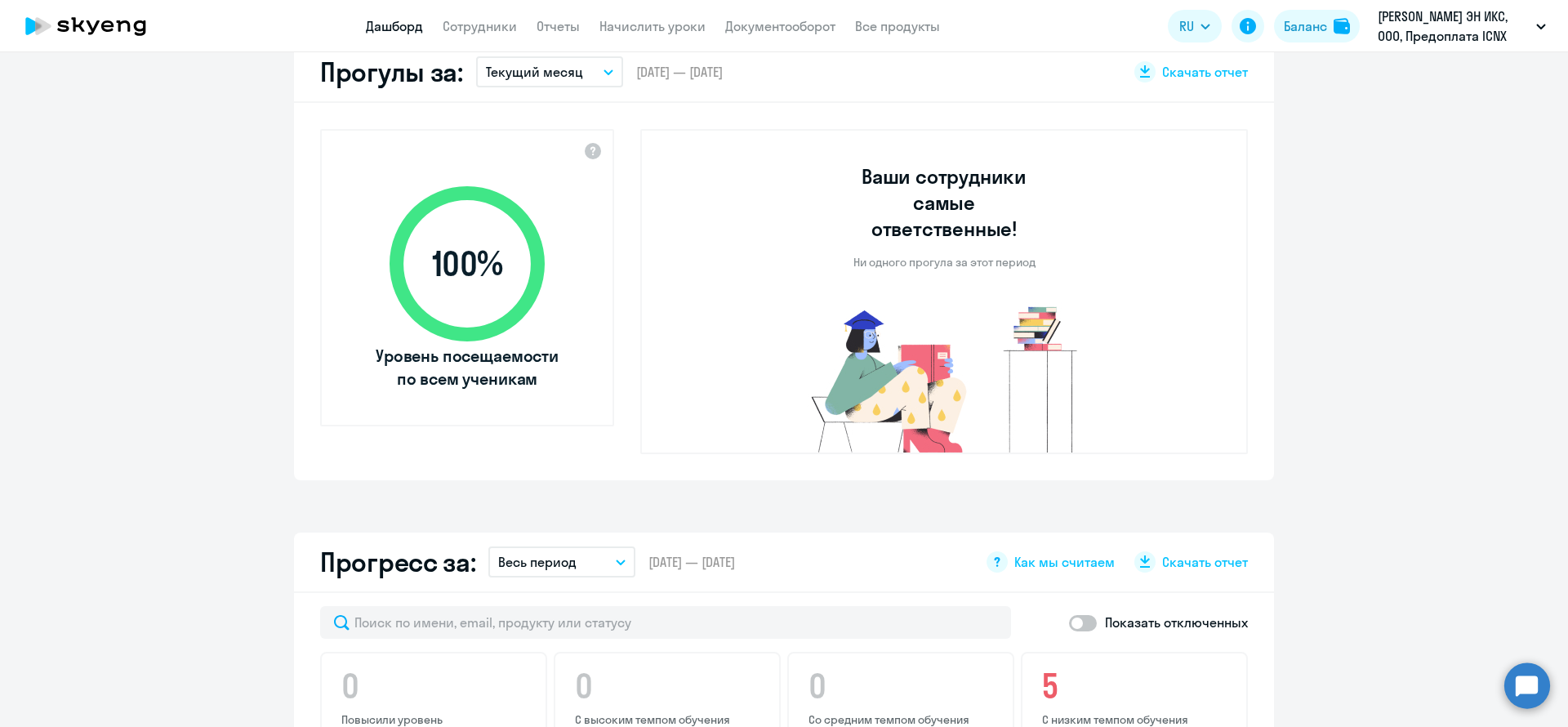
drag, startPoint x: 340, startPoint y: 77, endPoint x: 423, endPoint y: 81, distance: 83.1
click at [423, 81] on h2 "Прогулы за:" at bounding box center [391, 72] width 143 height 33
click at [553, 76] on p "Текущий месяц" at bounding box center [534, 72] width 97 height 19
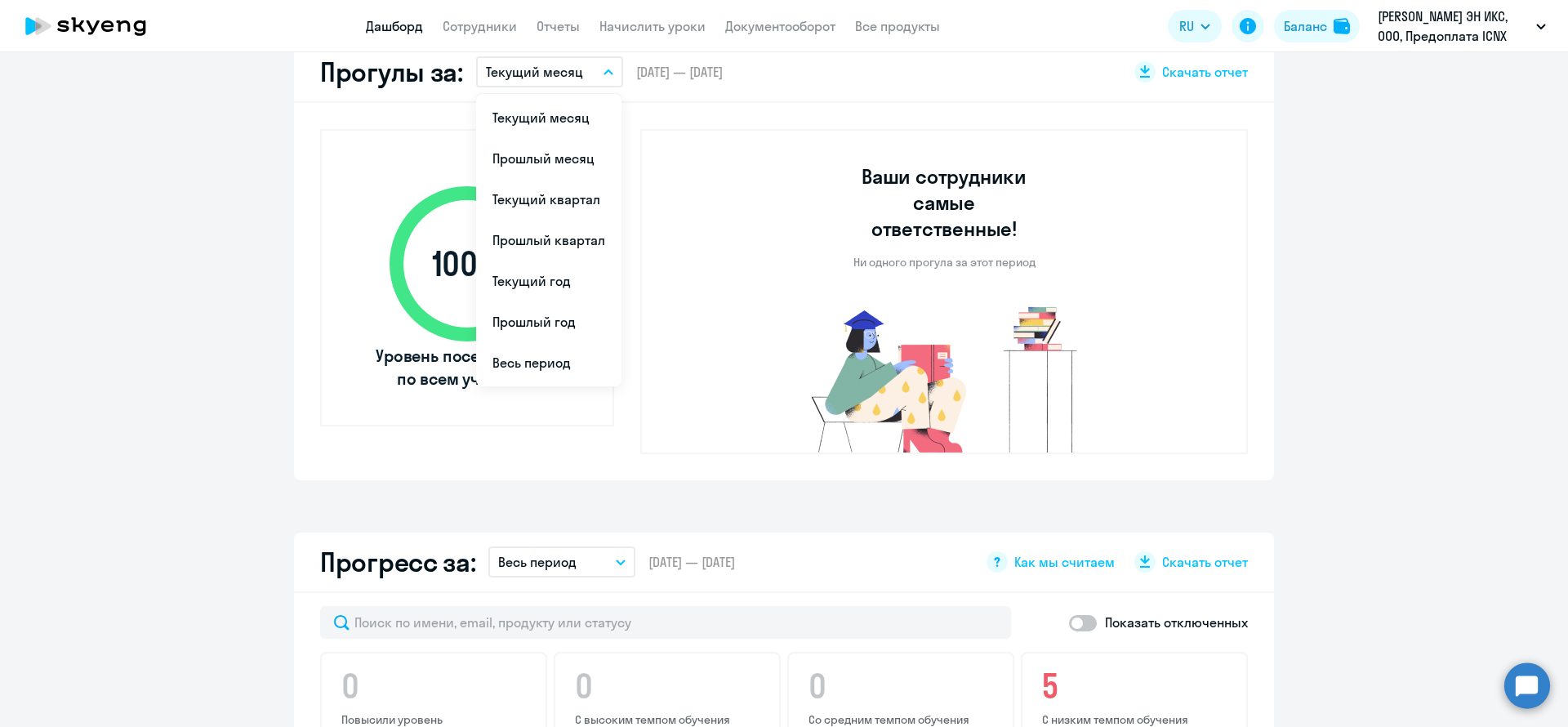
click at [1545, 289] on app-truancy-attendance-dashboard "Прогулы за: Текущий месяц Текущий месяц Прошлый месяц Текущий квартал Прошлый к…" at bounding box center [784, 262] width 1568 height 438
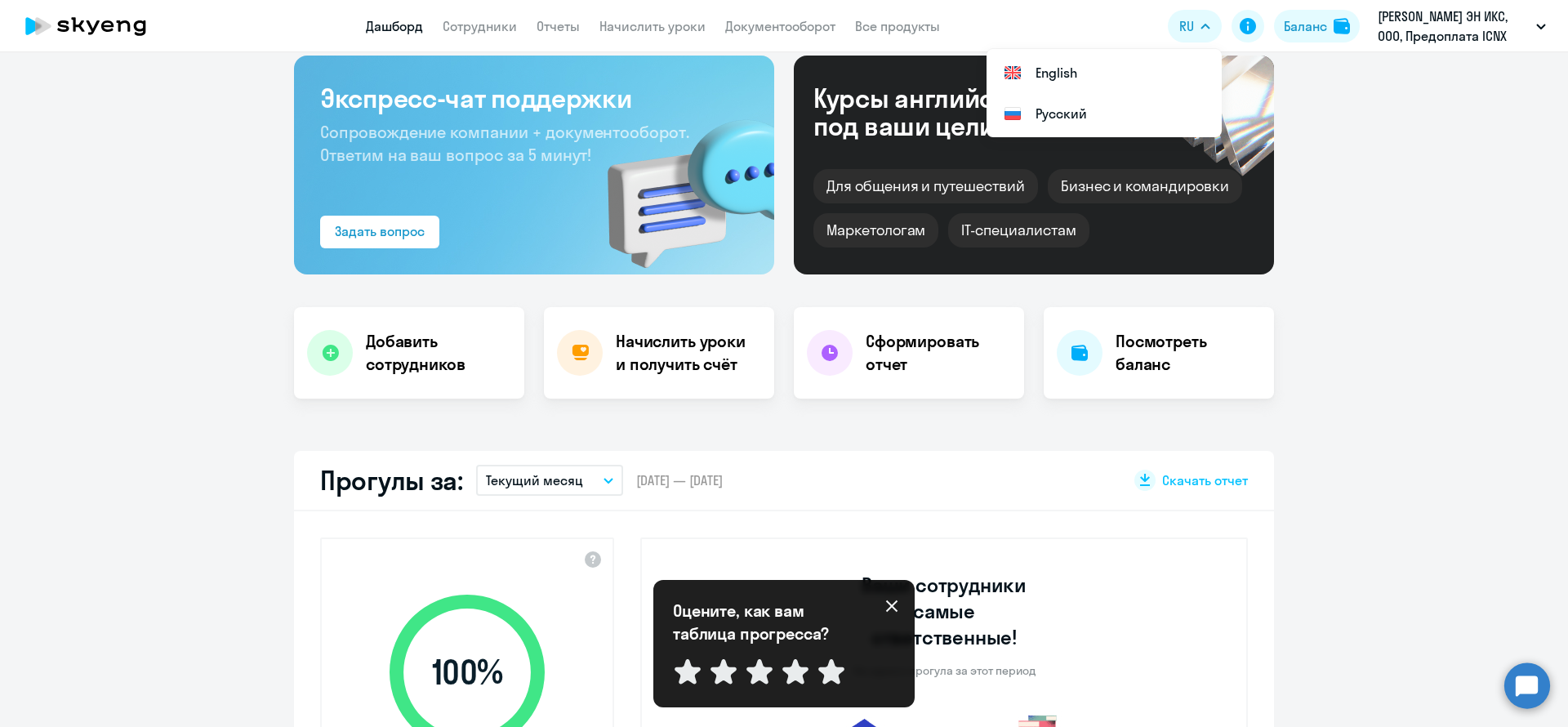
scroll to position [0, 0]
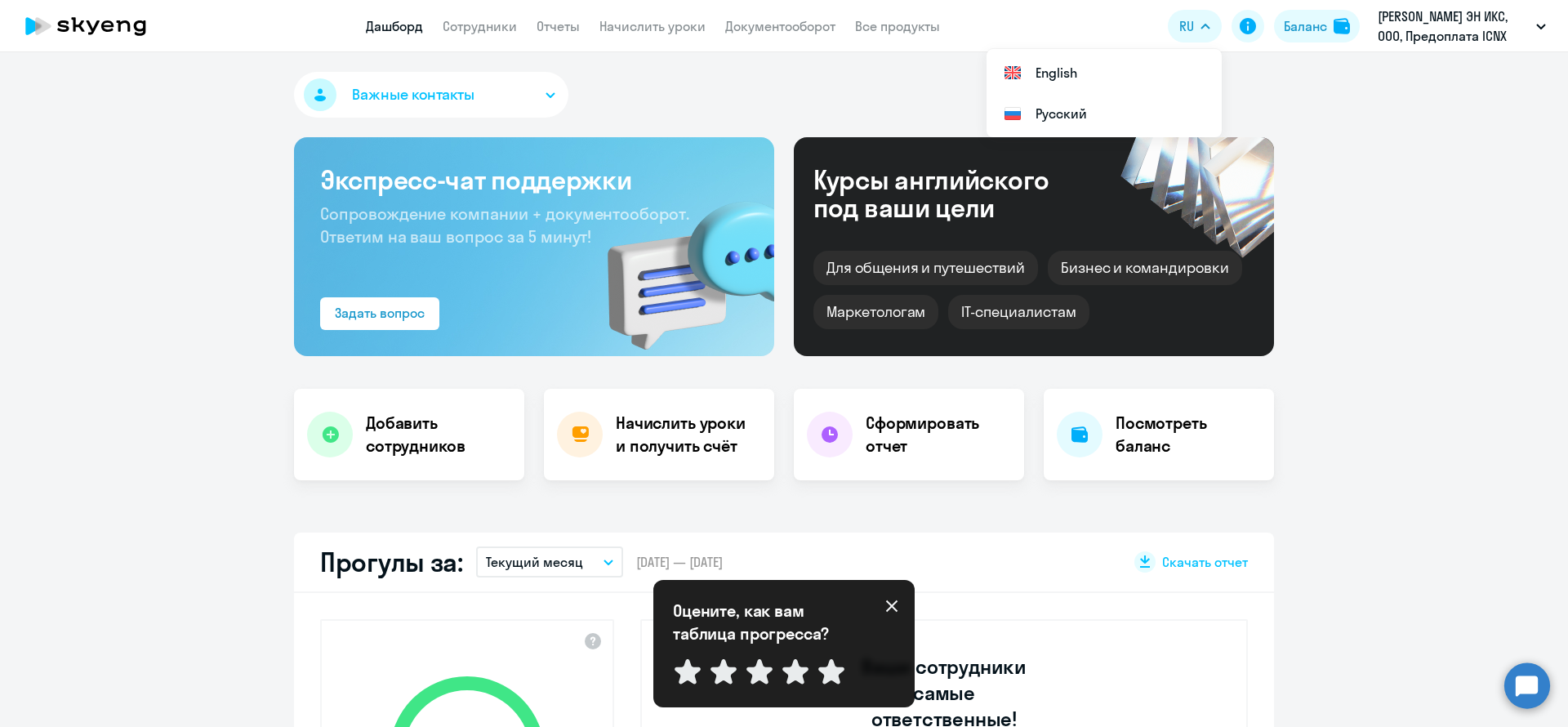
click at [1461, 124] on div "Важные контакты Экспресс-чат поддержки Сопровождение компании + документооборот…" at bounding box center [784, 389] width 1568 height 674
